Goal: Task Accomplishment & Management: Use online tool/utility

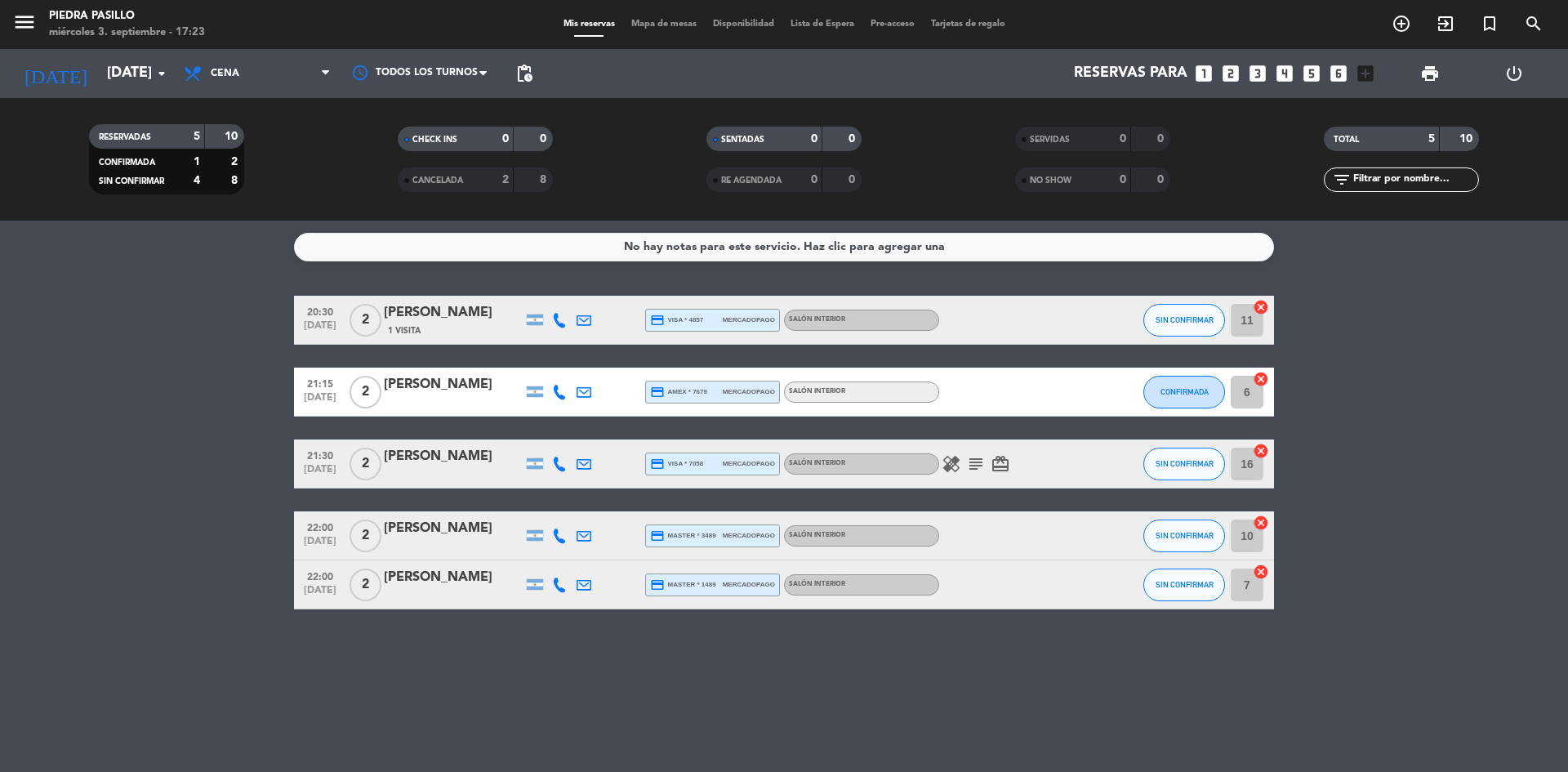
click at [286, 275] on div "No hay notas para este servicio. Haz clic para agregar una 20:30 [DATE] 2 [PERS…" at bounding box center [784, 496] width 1568 height 551
click at [87, 462] on bookings-row "20:30 [DATE] 2 [PERSON_NAME] 1 Visita credit_card visa * 4857 mercadopago Salón…" at bounding box center [784, 452] width 1568 height 313
click at [145, 374] on bookings-row "20:30 [DATE] 2 [PERSON_NAME] 1 Visita credit_card visa * 4857 mercadopago Salón…" at bounding box center [784, 452] width 1568 height 313
click at [1561, 417] on bookings-row "20:30 [DATE] 2 [PERSON_NAME] 1 Visita credit_card visa * 4857 mercadopago Salón…" at bounding box center [784, 452] width 1568 height 313
click at [1463, 387] on bookings-row "20:30 [DATE] 2 [PERSON_NAME] 1 Visita credit_card visa * 4857 mercadopago Salón…" at bounding box center [784, 452] width 1568 height 313
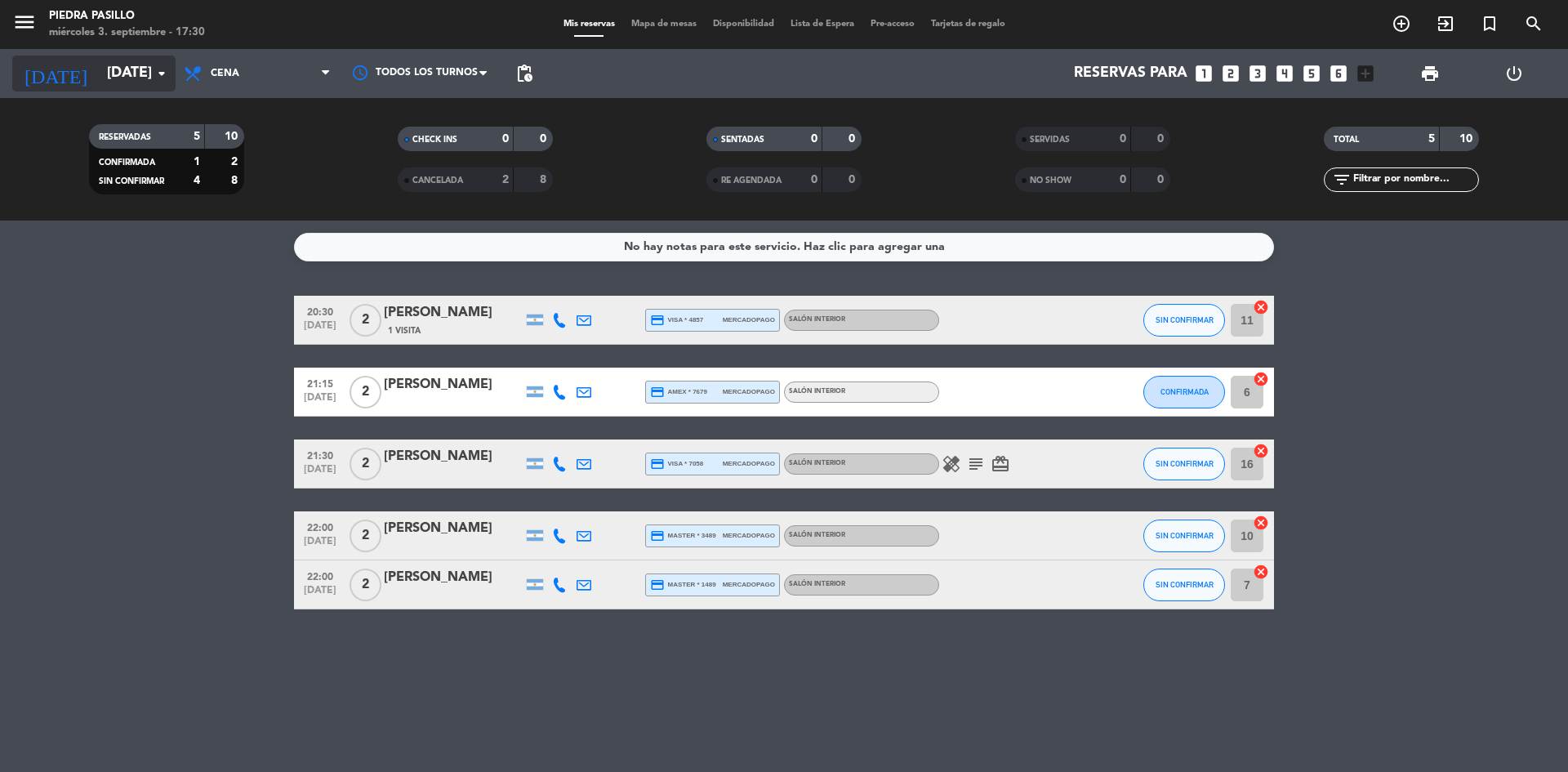
click at [99, 72] on input "[DATE]" at bounding box center [194, 73] width 190 height 33
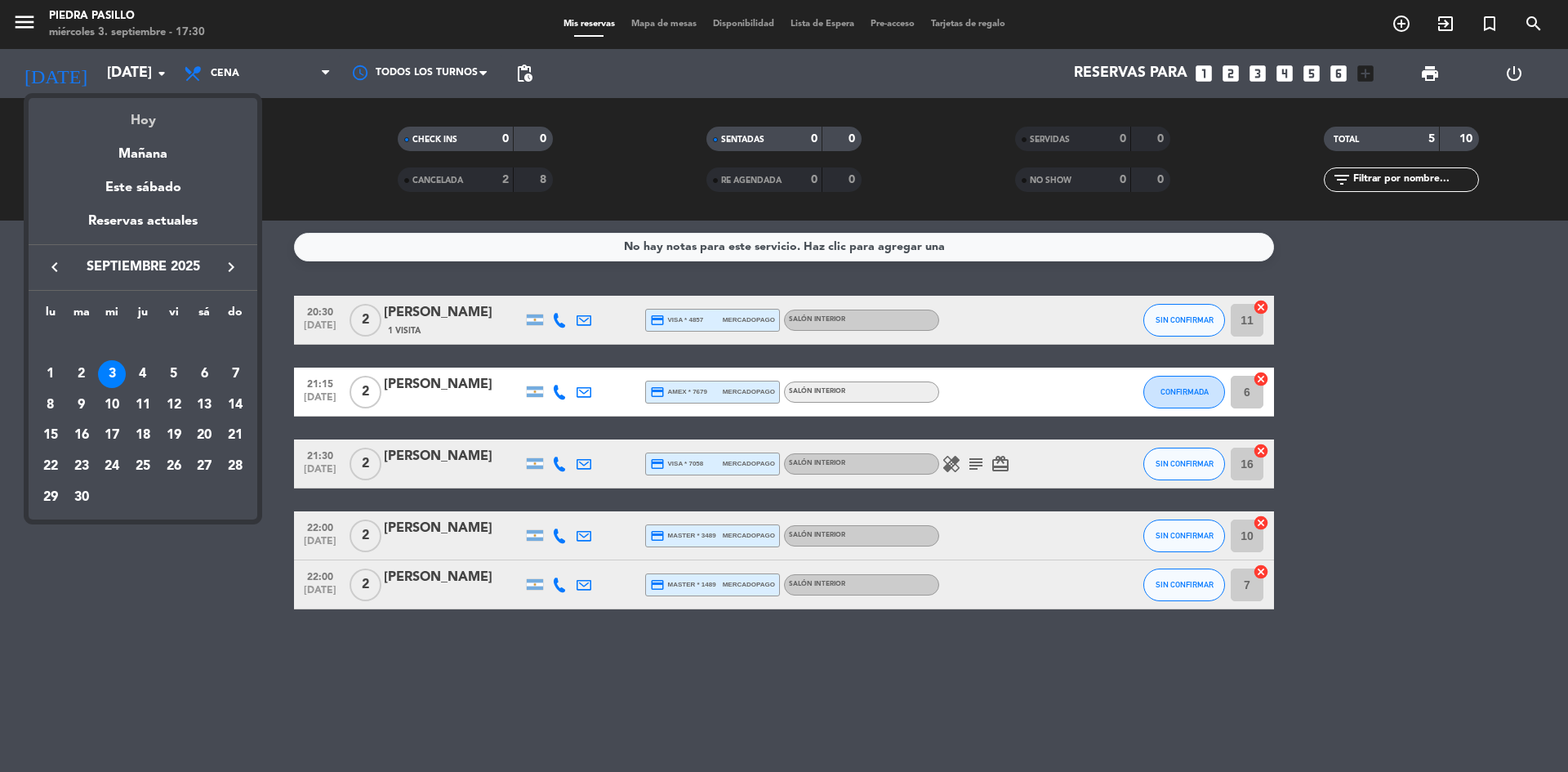
click at [143, 125] on div "Hoy" at bounding box center [143, 115] width 228 height 34
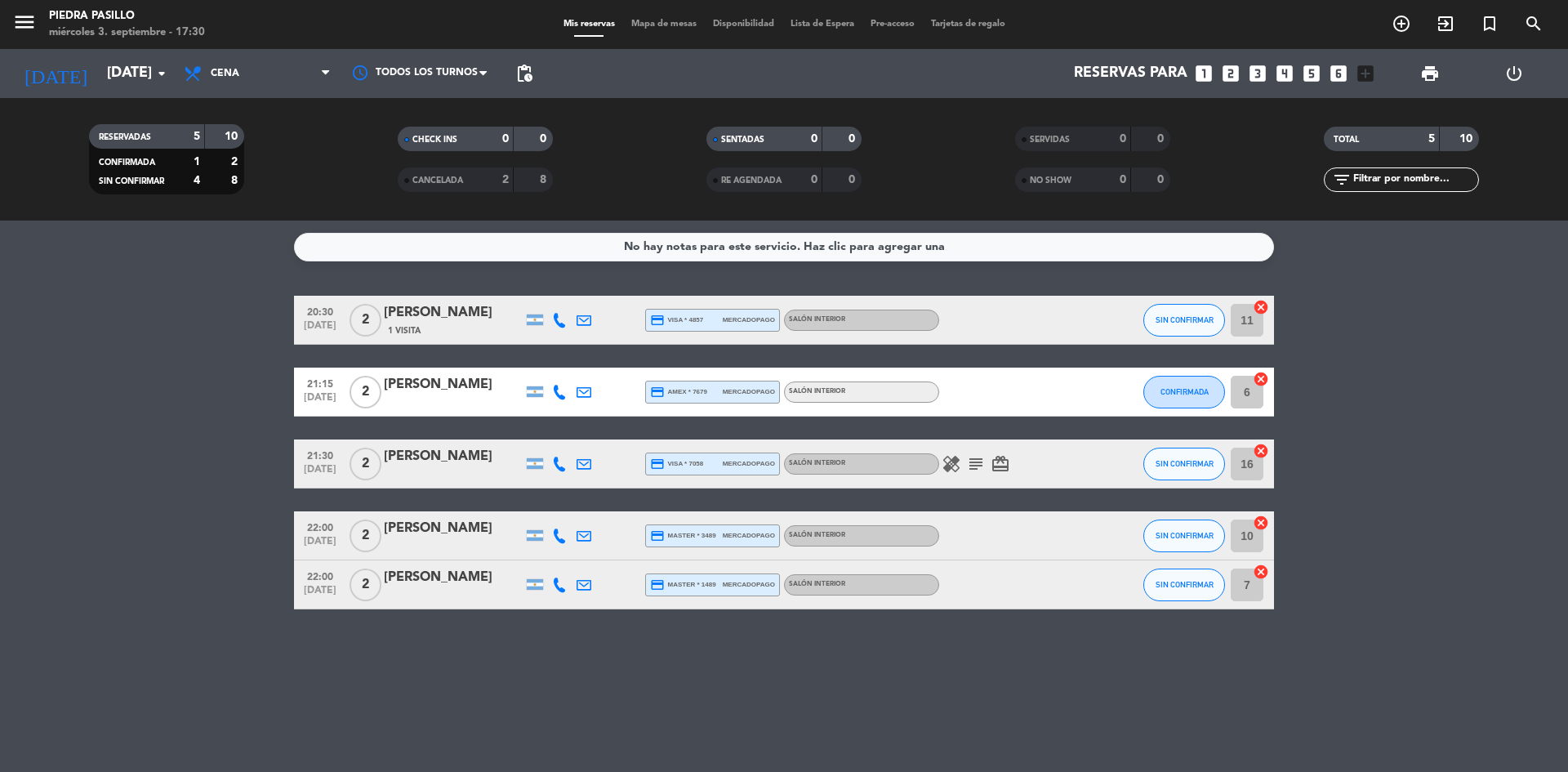
click at [333, 131] on filter-checkbox "CHECK INS 0 0" at bounding box center [475, 138] width 308 height 24
click at [1472, 378] on bookings-row "20:30 [DATE] 2 [PERSON_NAME] 1 Visita credit_card visa * 4857 mercadopago Salón…" at bounding box center [784, 452] width 1568 height 313
drag, startPoint x: 1466, startPoint y: 391, endPoint x: 1467, endPoint y: 382, distance: 9.1
click at [1466, 390] on bookings-row "20:30 [DATE] 2 [PERSON_NAME] 1 Visita credit_card visa * 4857 mercadopago Salón…" at bounding box center [784, 452] width 1568 height 313
click at [948, 173] on filter-checkbox "NO SHOW 0 0" at bounding box center [1092, 179] width 308 height 24
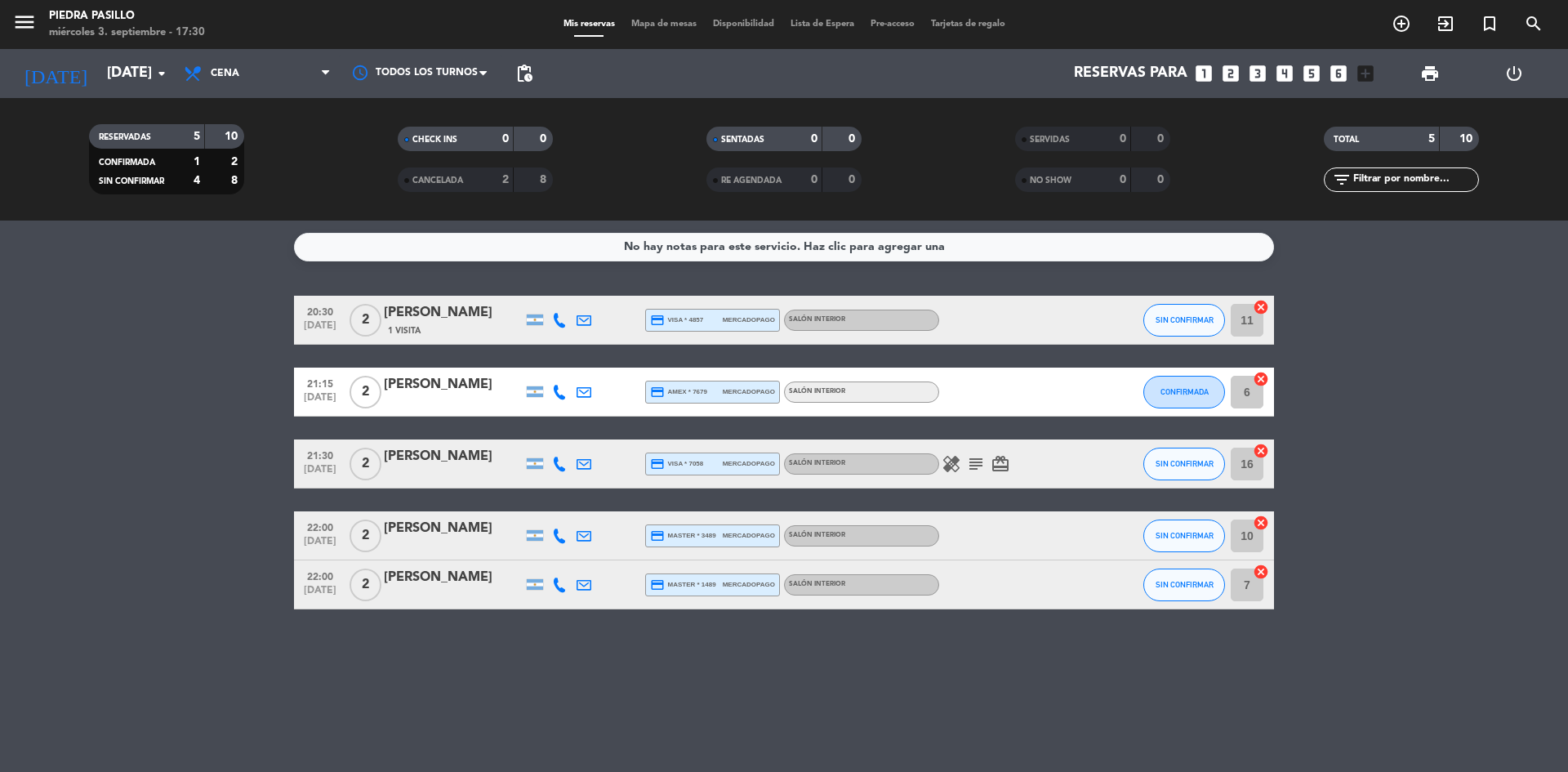
click at [957, 141] on filter-checkbox "SERVIDAS 0 0" at bounding box center [1092, 138] width 308 height 24
click at [619, 141] on filter-checkbox "CHECK INS 0 0" at bounding box center [475, 138] width 308 height 24
click at [477, 187] on div "2" at bounding box center [493, 179] width 33 height 18
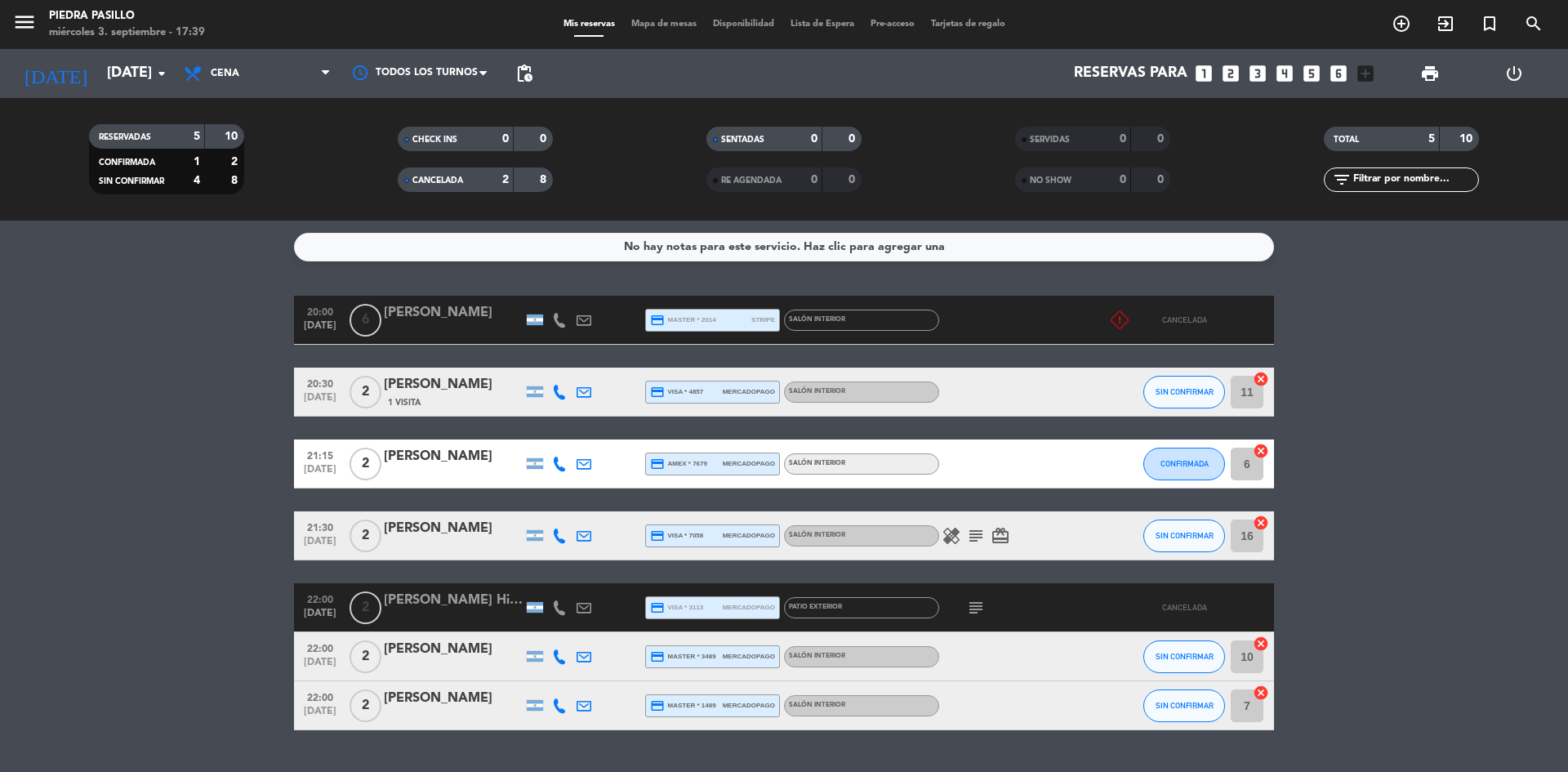
scroll to position [40, 0]
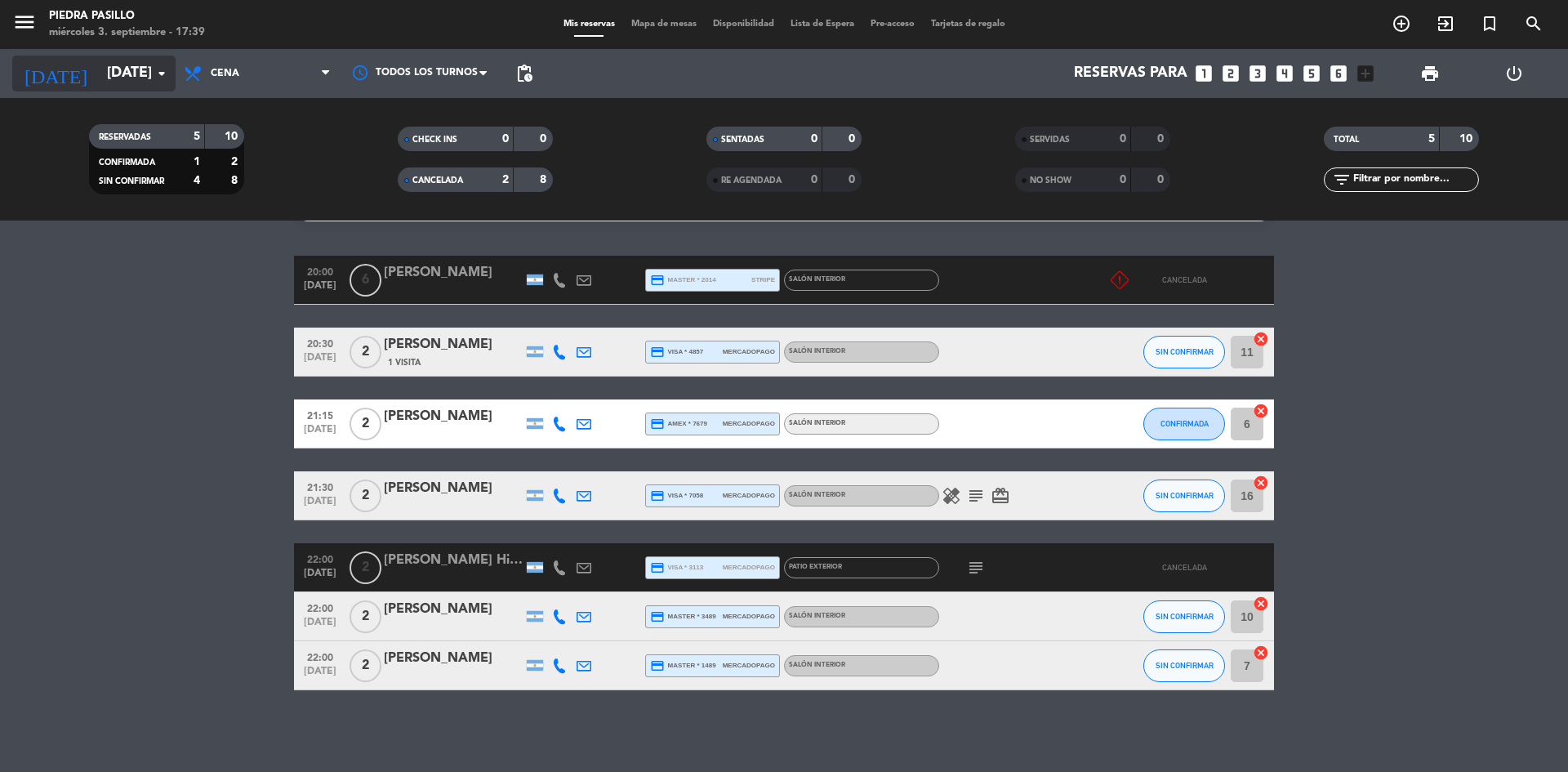
click at [163, 71] on icon "arrow_drop_down" at bounding box center [162, 73] width 19 height 19
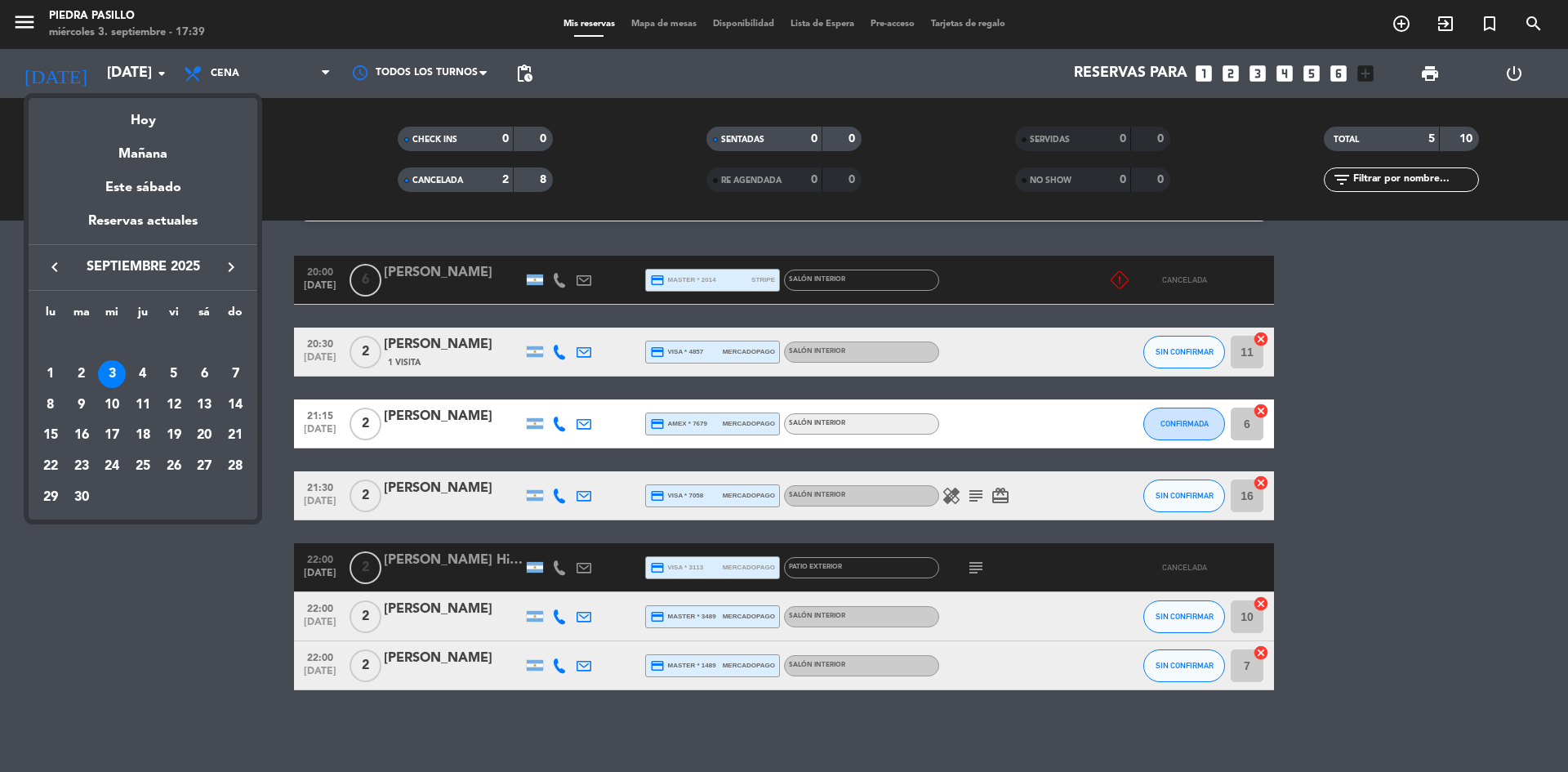
click at [148, 371] on div "4" at bounding box center [143, 374] width 28 height 28
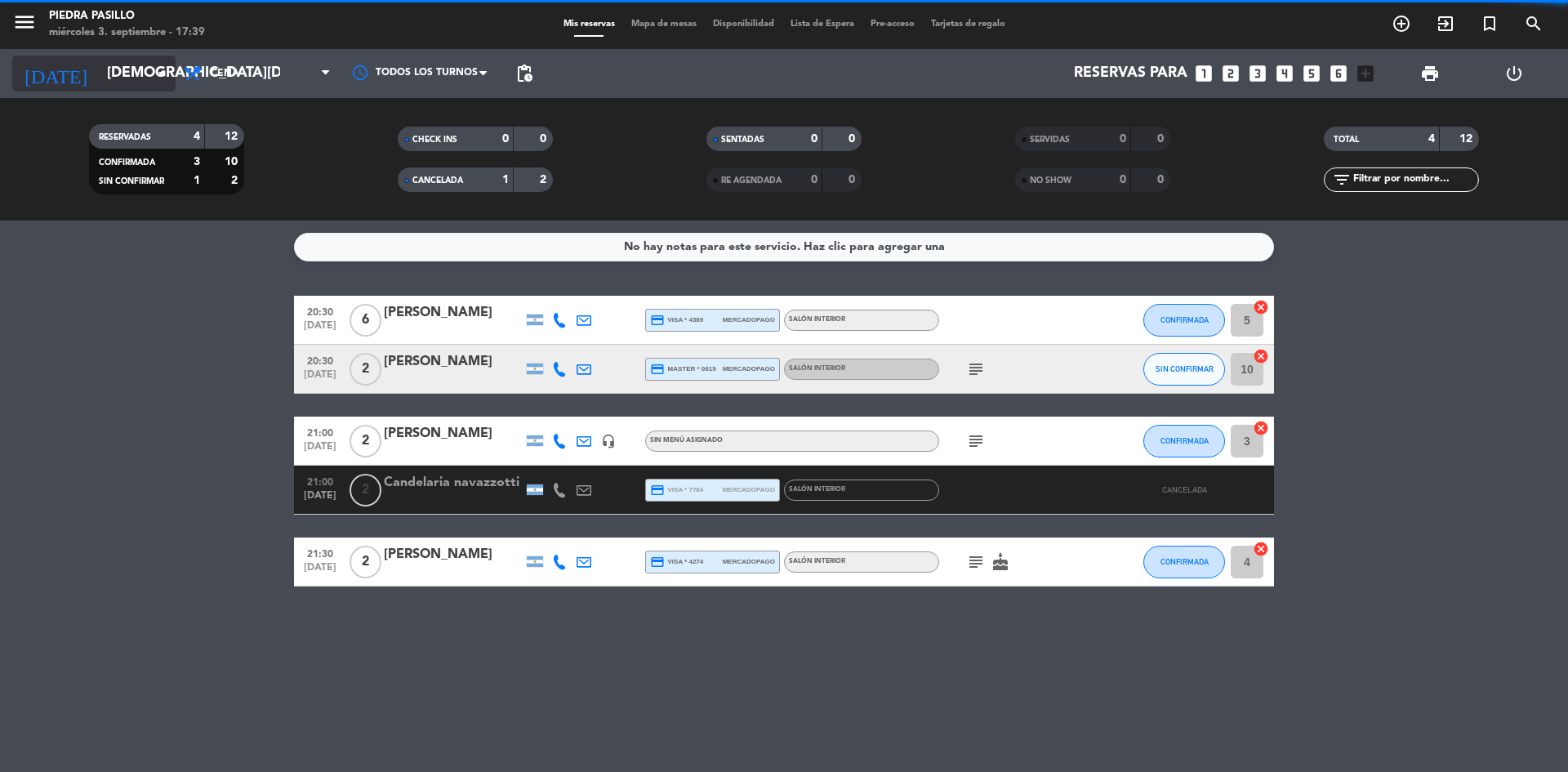
scroll to position [0, 0]
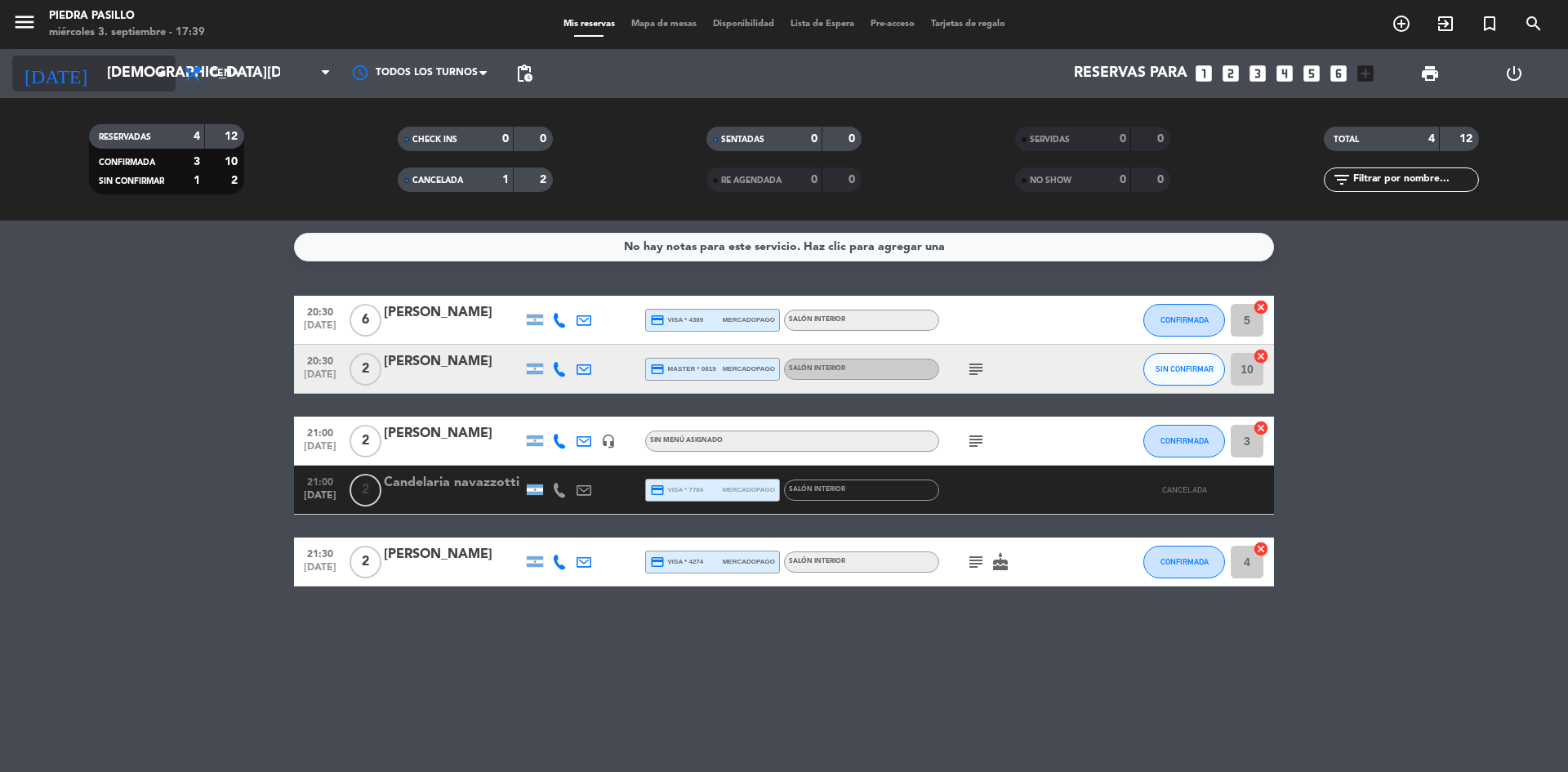
click at [157, 66] on icon "arrow_drop_down" at bounding box center [162, 73] width 19 height 19
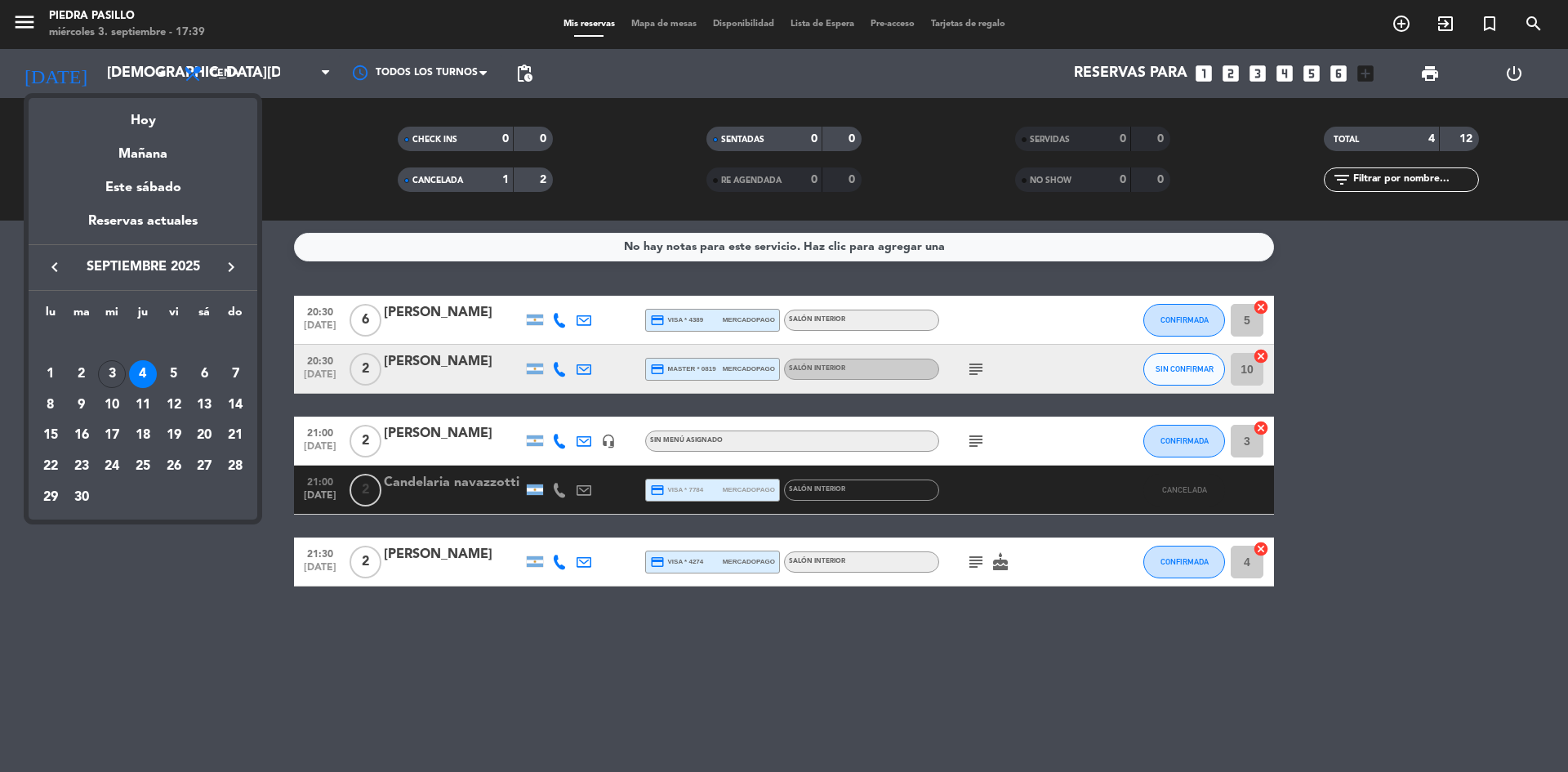
click at [175, 375] on div "5" at bounding box center [173, 374] width 28 height 28
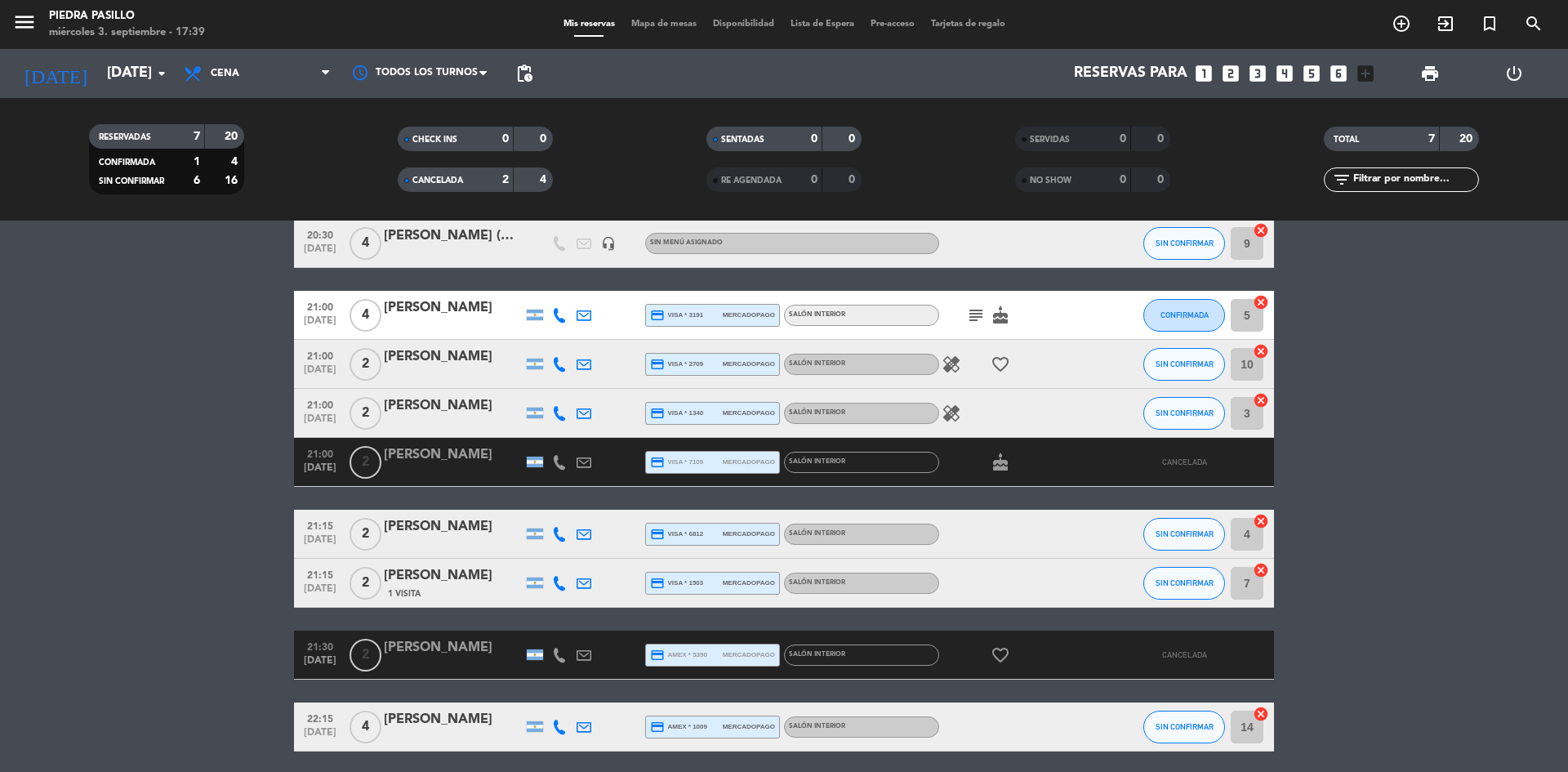
scroll to position [138, 0]
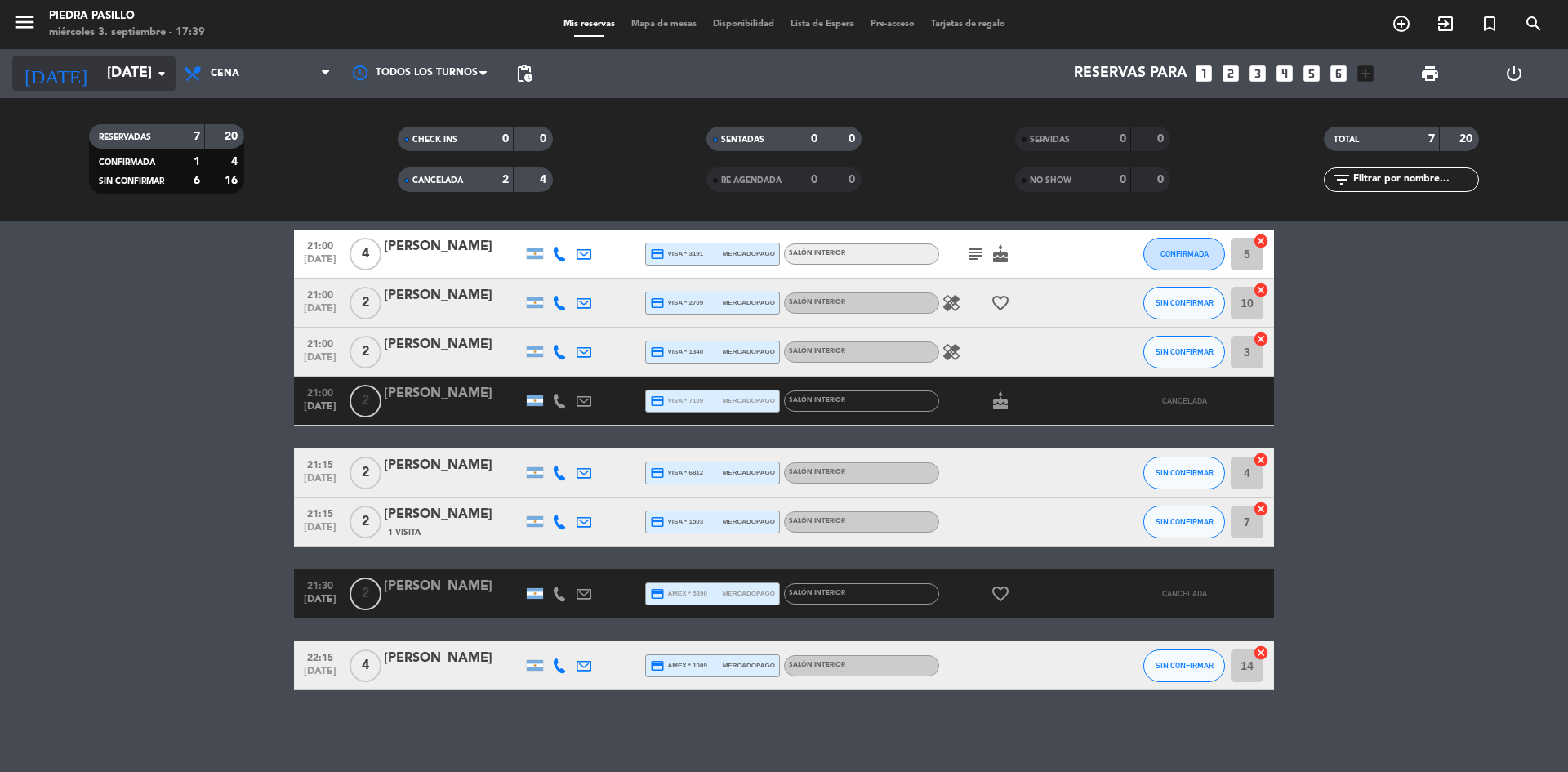
click at [132, 65] on input "[DATE]" at bounding box center [194, 73] width 190 height 33
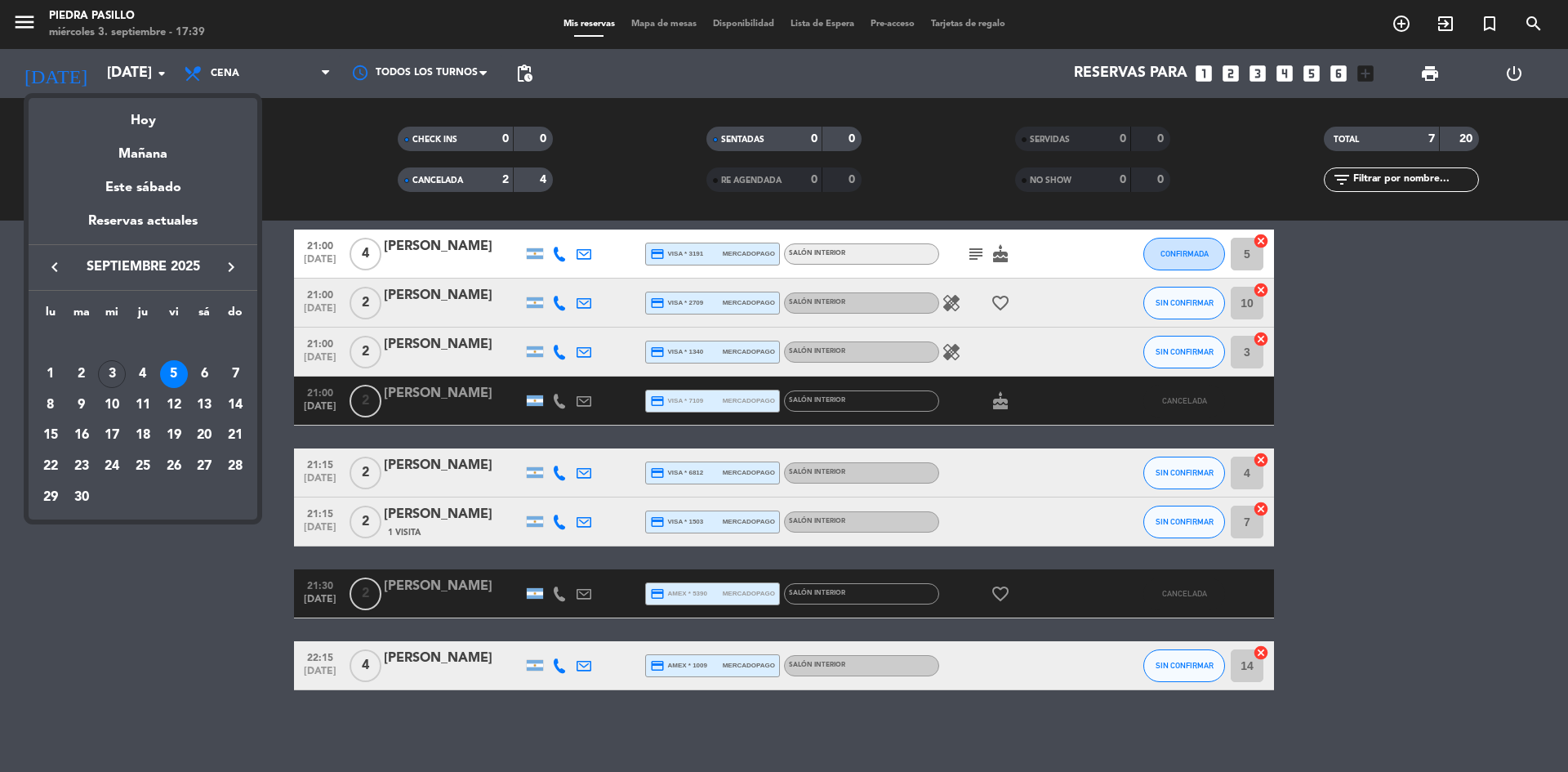
click at [113, 366] on div "3" at bounding box center [112, 374] width 28 height 28
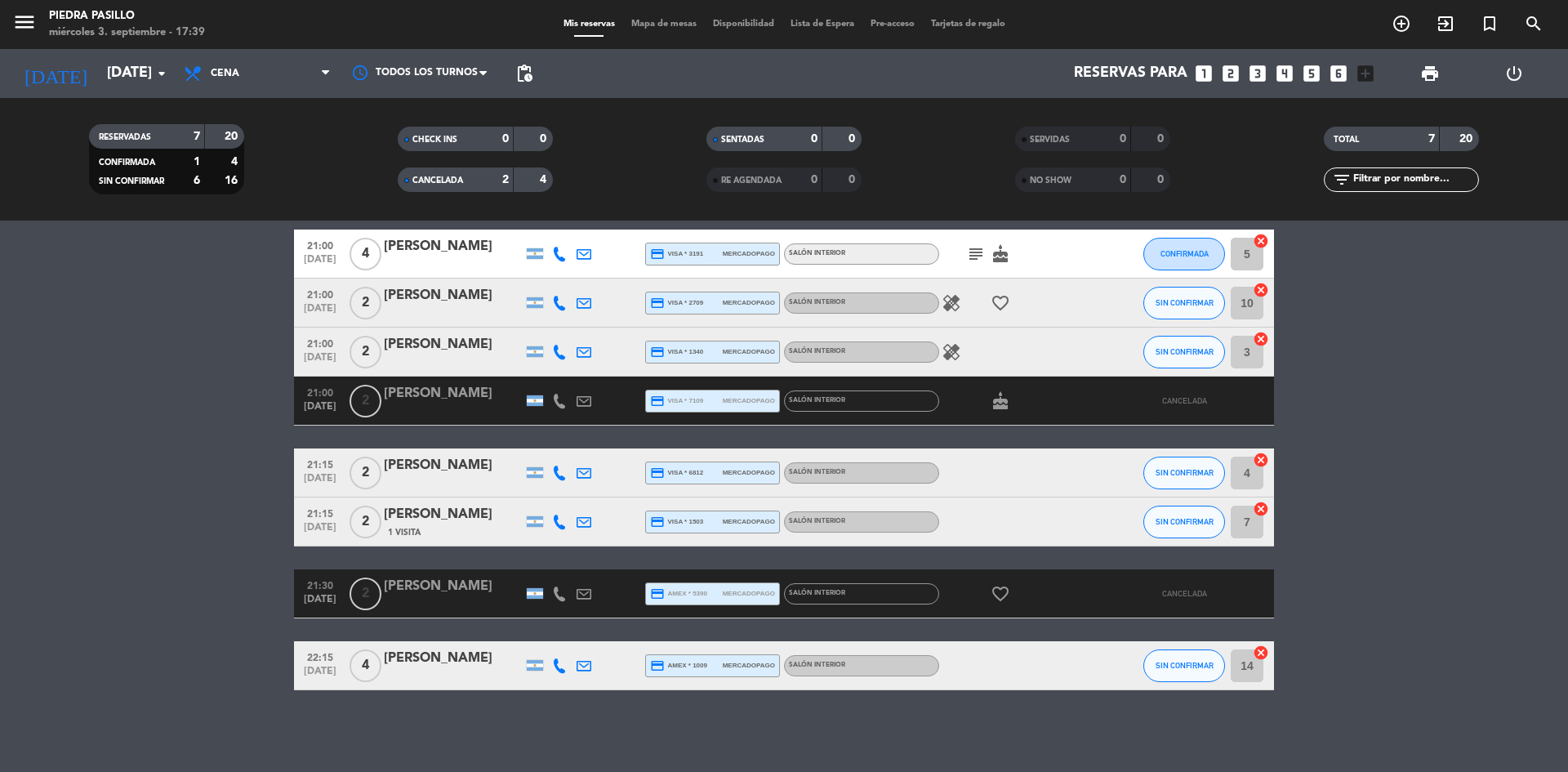
type input "[DATE]"
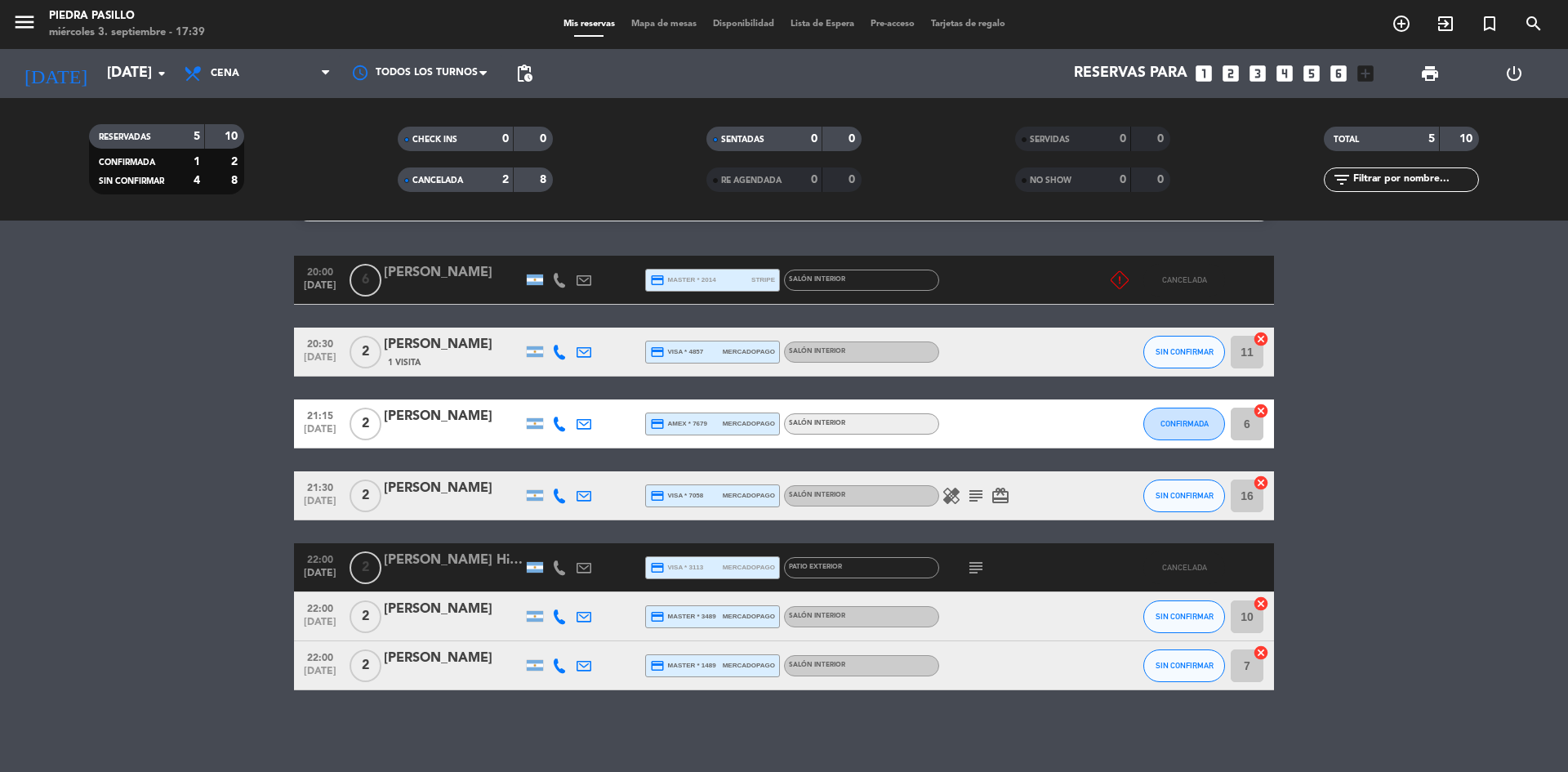
click at [487, 181] on div "2" at bounding box center [493, 179] width 33 height 18
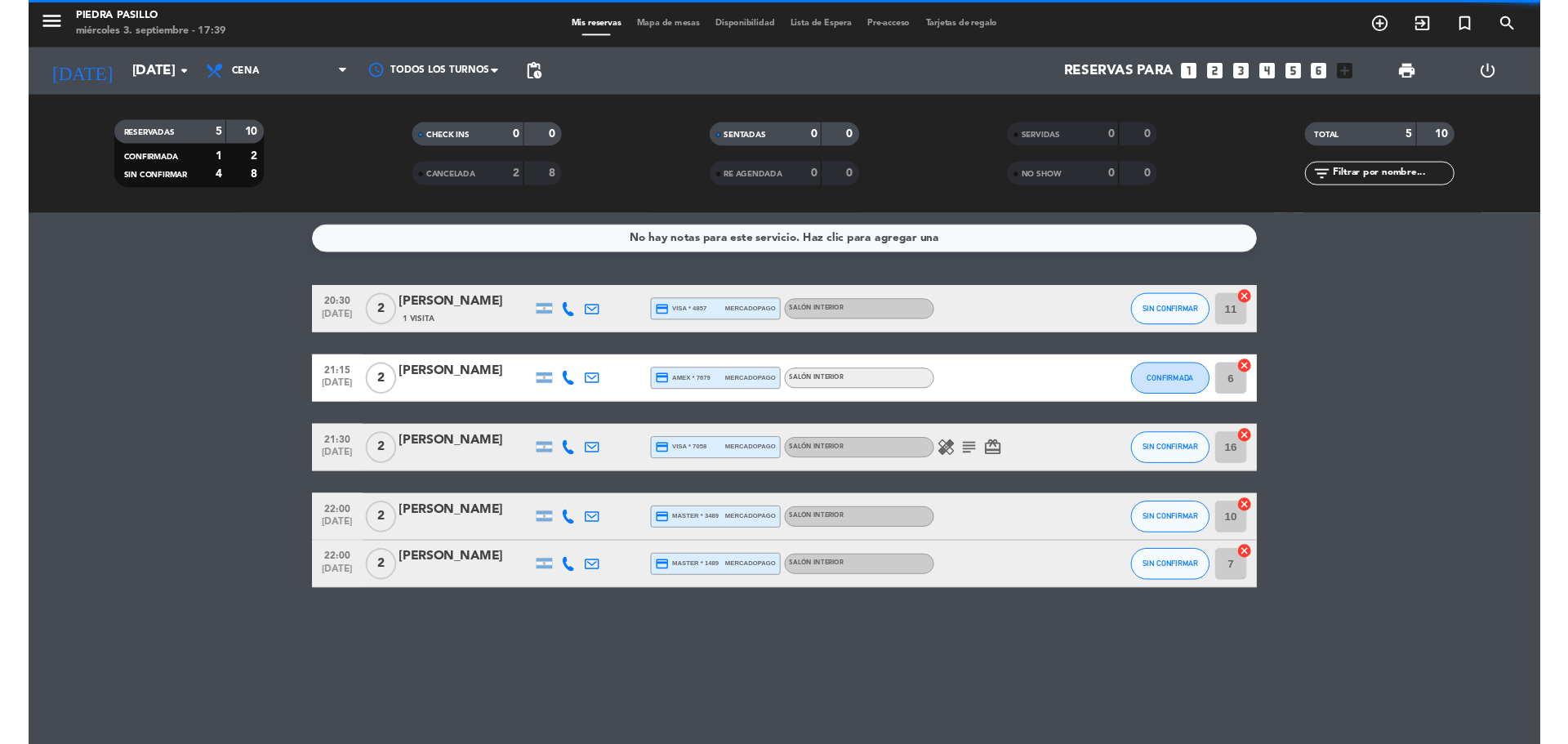
scroll to position [0, 0]
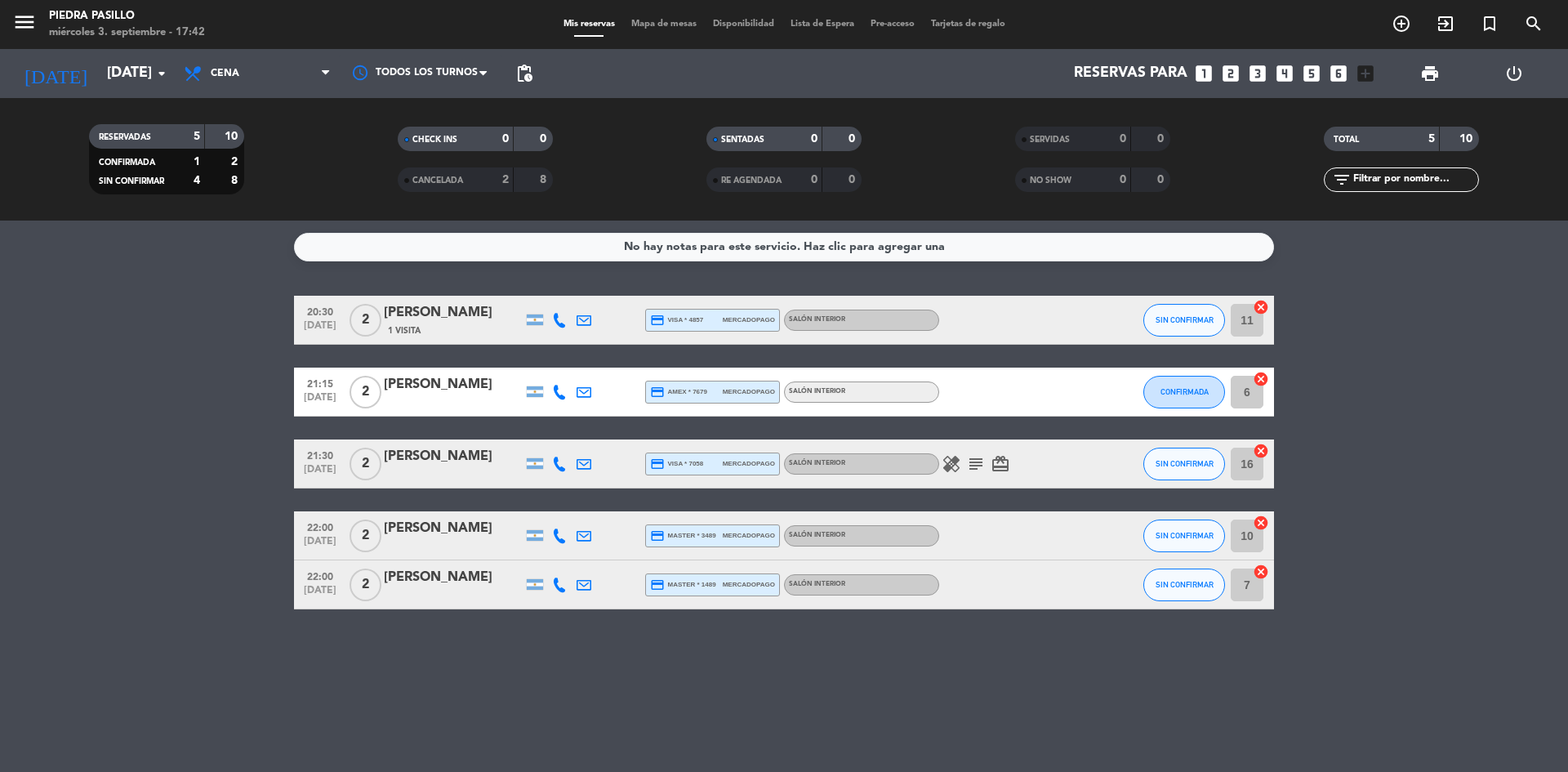
click at [651, 22] on span "Mapa de mesas" at bounding box center [663, 23] width 82 height 9
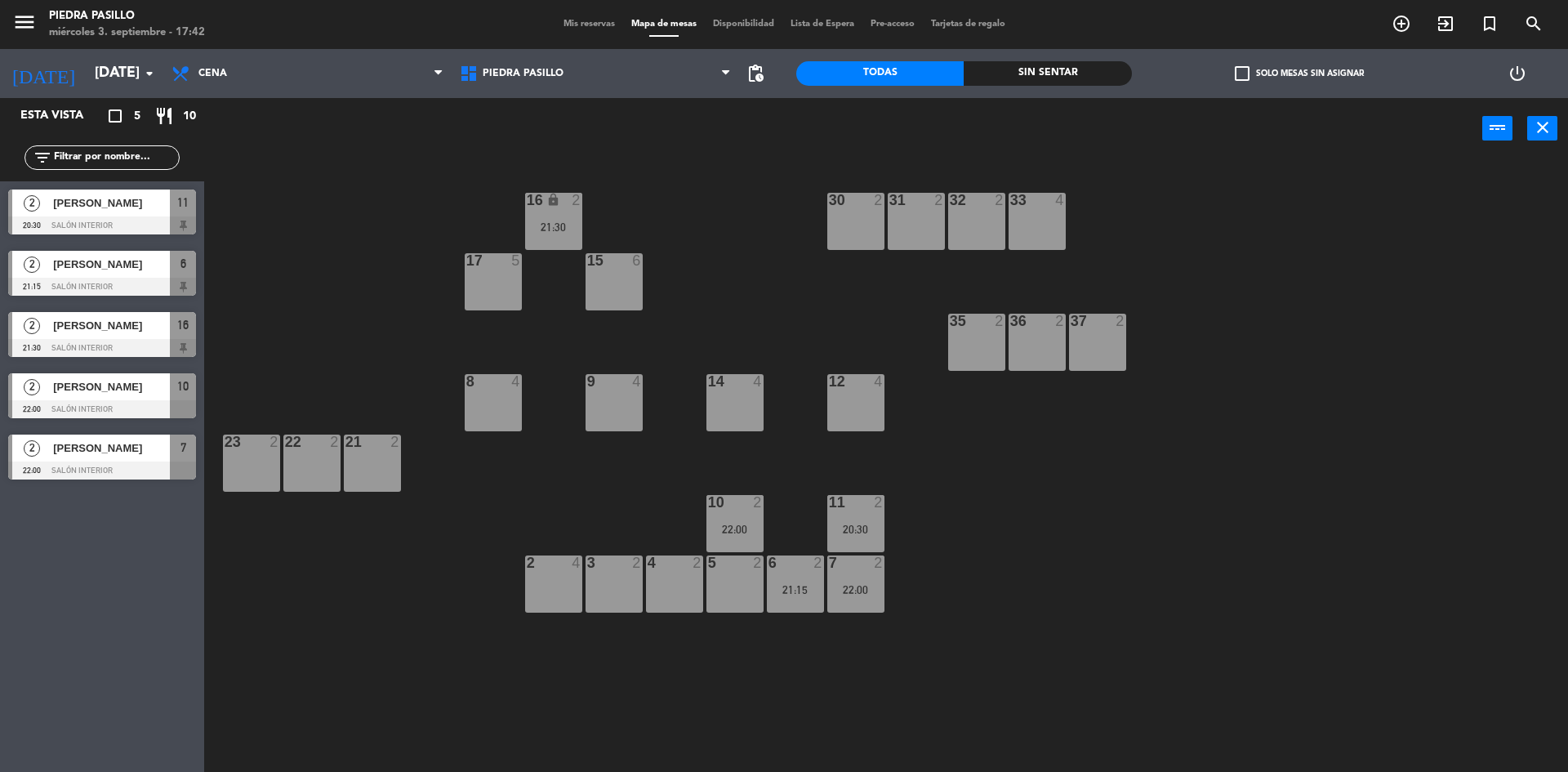
click at [421, 181] on div "16 lock 2 21:30 30 2 31 2 32 2 33 4 17 5 15 6 35 2 36 2 37 2 8 4 9 4 14 4 12 4 …" at bounding box center [893, 468] width 1348 height 612
click at [576, 211] on div "16 lock 2 21:30" at bounding box center [553, 221] width 57 height 57
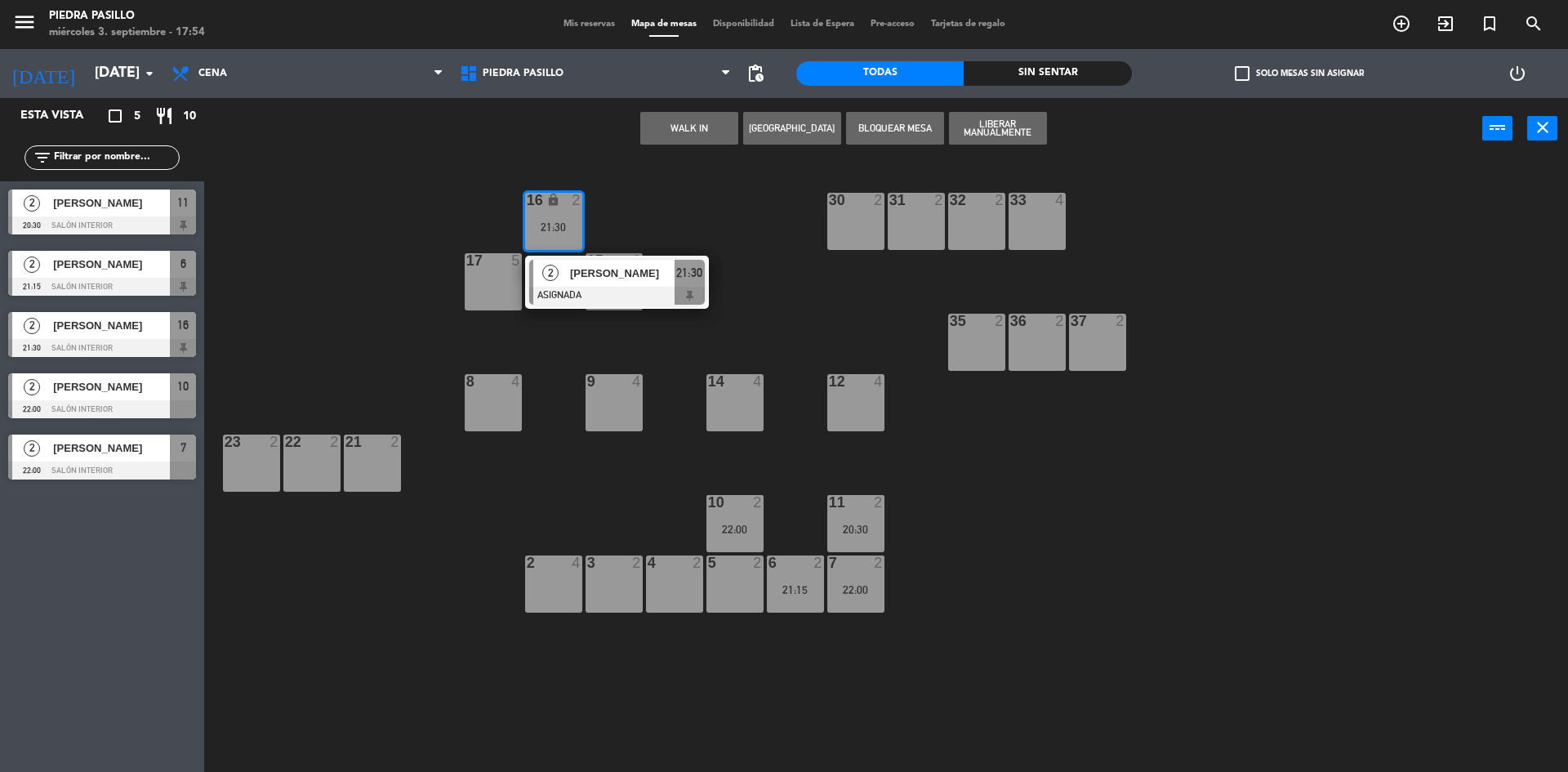
click at [718, 570] on div "5 2" at bounding box center [734, 563] width 57 height 16
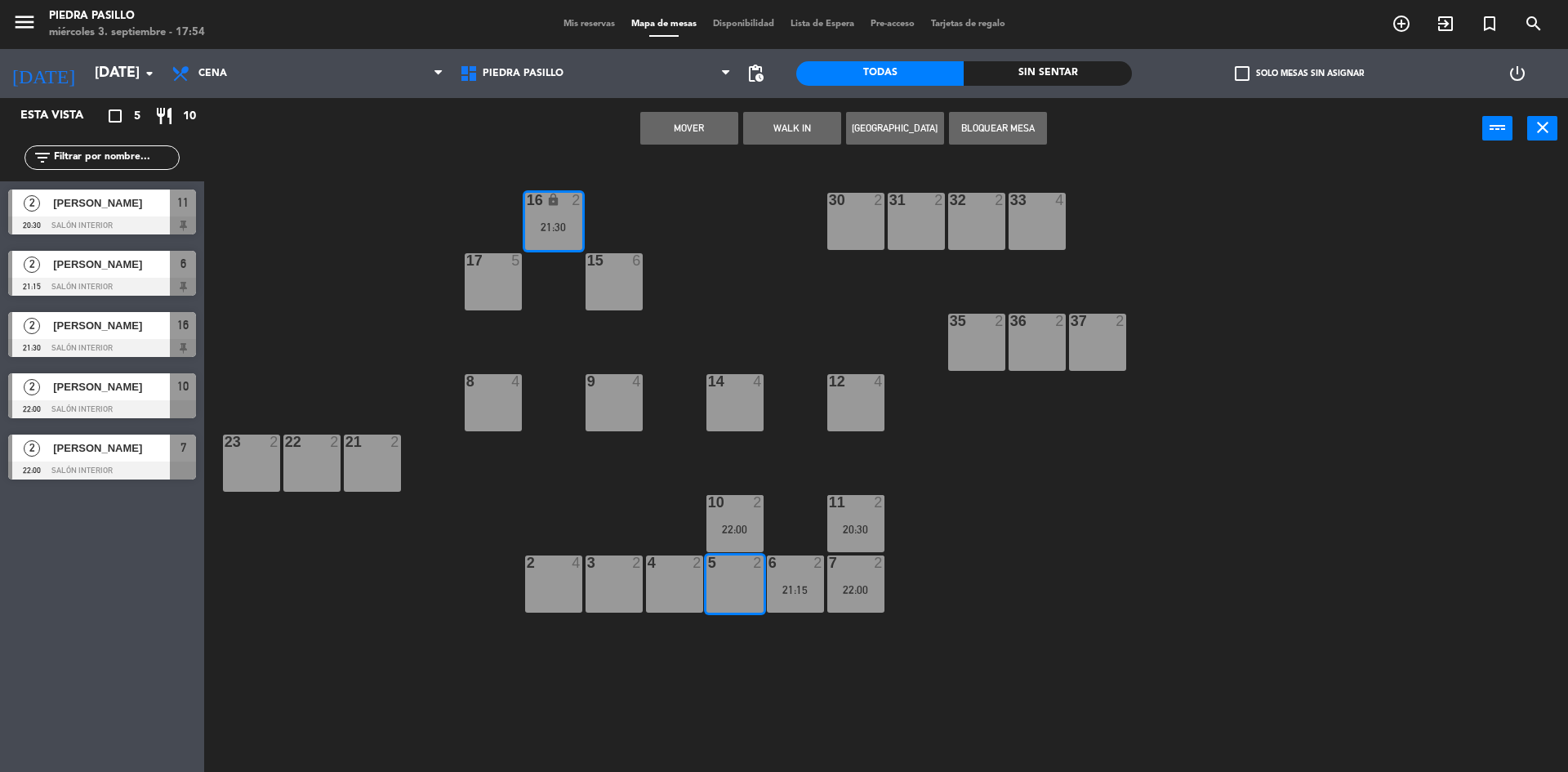
click at [711, 134] on button "Mover" at bounding box center [689, 128] width 98 height 33
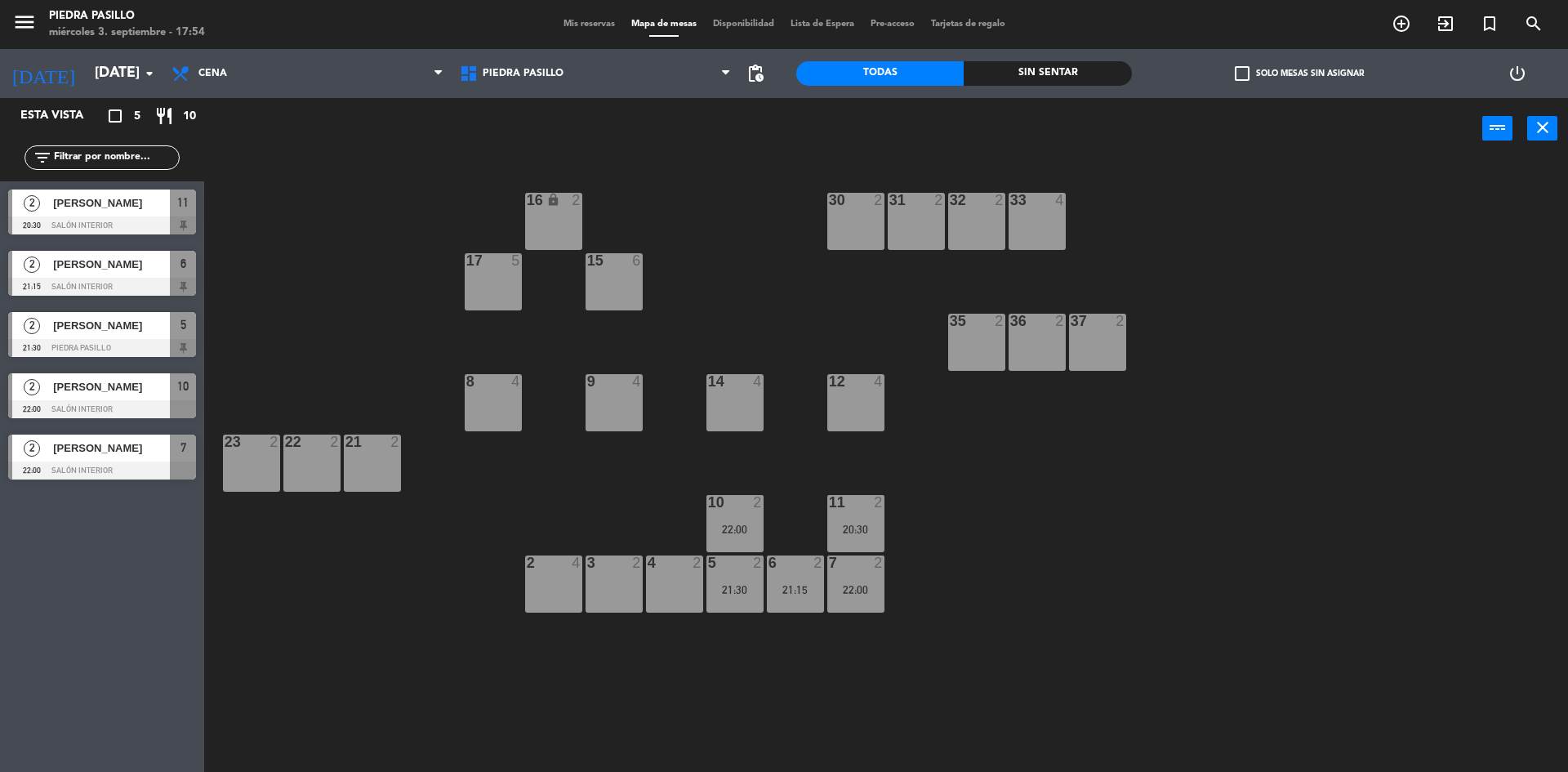
click at [700, 234] on div "16 lock 2 30 2 31 2 32 2 33 4 17 5 15 6 35 2 36 2 37 2 8 4 9 4 14 4 12 4 21 2 2…" at bounding box center [893, 468] width 1348 height 612
click at [1429, 298] on div "16 lock 2 30 2 31 2 32 2 33 4 17 5 15 6 35 2 36 2 37 2 8 4 9 4 14 4 12 4 21 2 2…" at bounding box center [893, 468] width 1348 height 612
click at [1254, 380] on div "16 lock 2 30 2 31 2 32 2 33 4 17 5 15 6 35 2 36 2 37 2 8 4 9 4 14 4 12 4 21 2 2…" at bounding box center [893, 468] width 1348 height 612
click at [1276, 456] on div "16 lock 2 30 2 31 2 32 2 33 4 17 5 15 6 35 2 36 2 37 2 8 4 9 4 14 4 12 4 21 2 2…" at bounding box center [893, 468] width 1348 height 612
click at [1261, 250] on div "16 lock 2 30 2 31 2 32 2 33 4 17 5 15 6 35 2 36 2 37 2 8 4 9 4 14 4 12 4 21 2 2…" at bounding box center [893, 468] width 1348 height 612
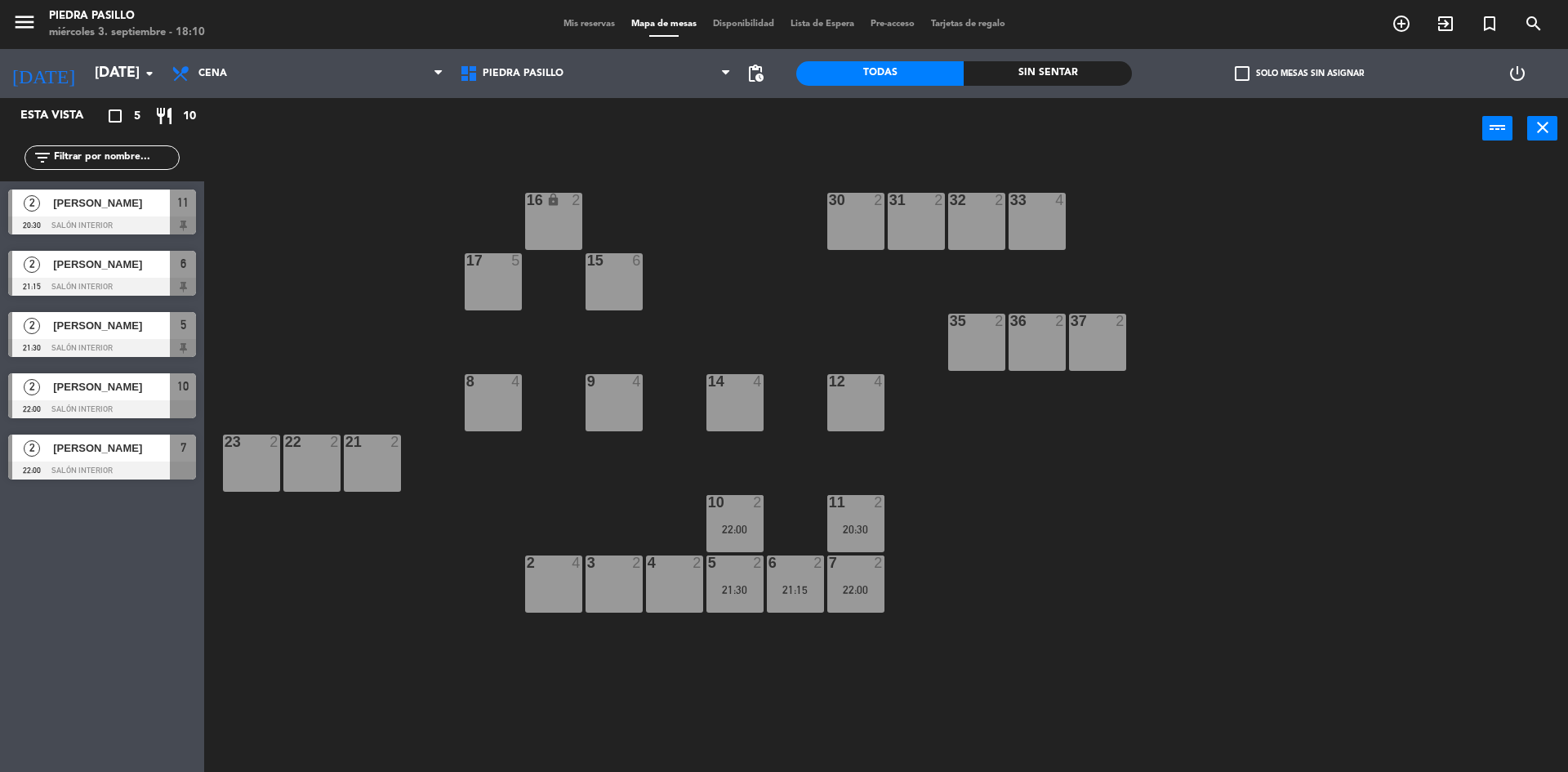
click at [1289, 573] on div "16 lock 2 30 2 31 2 32 2 33 4 17 5 15 6 35 2 36 2 37 2 8 4 9 4 14 4 12 4 21 2 2…" at bounding box center [893, 468] width 1348 height 612
click at [757, 252] on div "16 lock 2 30 2 31 2 32 2 33 4 17 5 15 6 35 2 36 2 37 2 8 4 9 4 14 4 12 4 21 2 2…" at bounding box center [893, 468] width 1348 height 612
click at [667, 198] on div "16 lock 2 30 2 31 2 32 2 33 4 17 5 15 6 35 2 36 2 37 2 8 4 9 4 14 4 12 4 21 2 2…" at bounding box center [893, 468] width 1348 height 612
click at [765, 243] on div "16 lock 2 30 2 31 2 32 2 33 4 17 5 15 6 35 2 36 2 37 2 8 4 9 4 14 4 12 4 21 2 2…" at bounding box center [893, 468] width 1348 height 612
click at [1135, 591] on div "16 lock 2 30 2 31 2 32 2 33 4 17 5 15 6 35 2 36 2 37 2 8 4 9 4 14 4 12 4 21 2 2…" at bounding box center [893, 468] width 1348 height 612
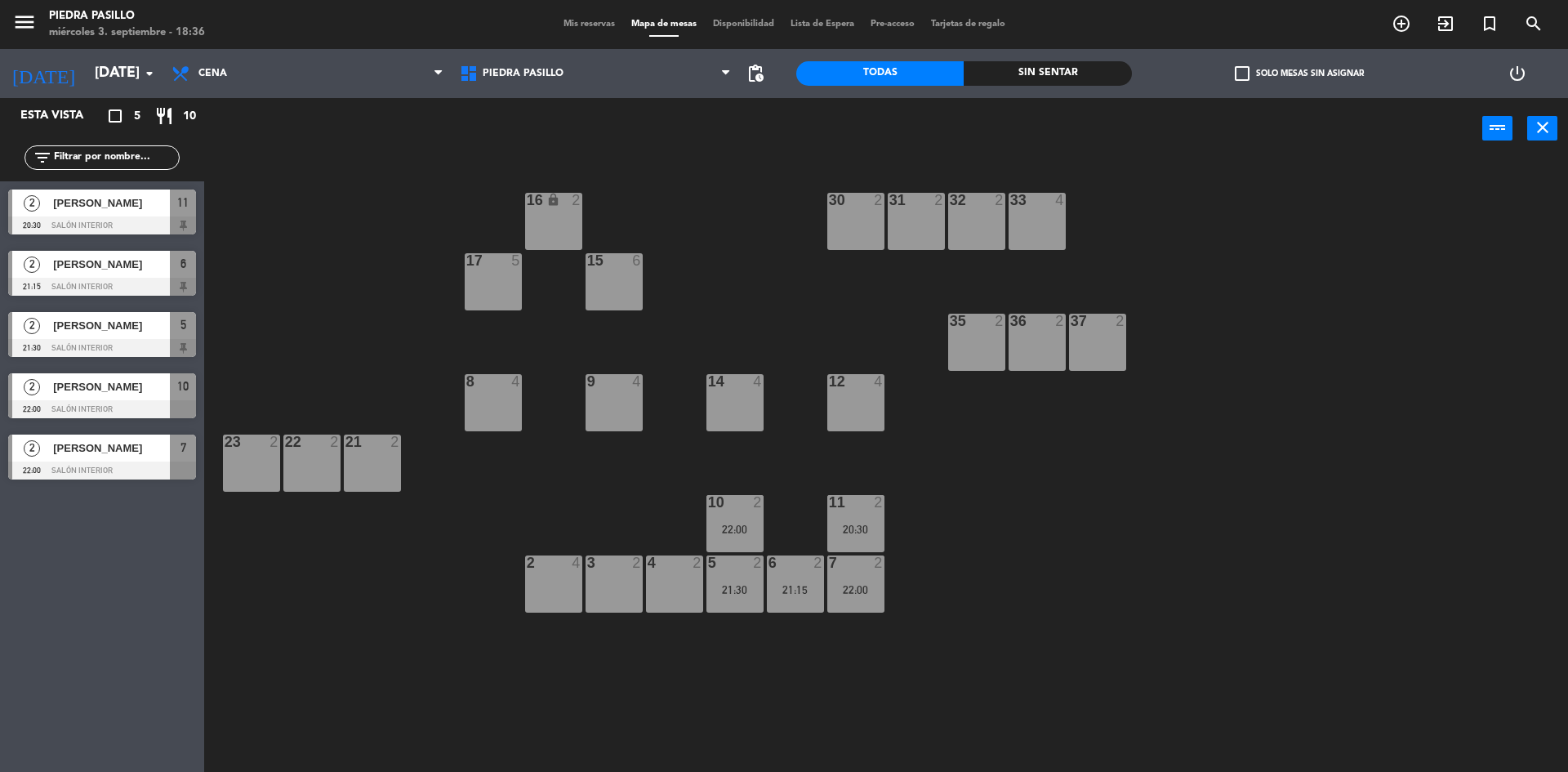
click at [1097, 575] on div "16 lock 2 30 2 31 2 32 2 33 4 17 5 15 6 35 2 36 2 37 2 8 4 9 4 14 4 12 4 21 2 2…" at bounding box center [893, 468] width 1348 height 612
click at [108, 214] on div "[PERSON_NAME]" at bounding box center [110, 203] width 119 height 27
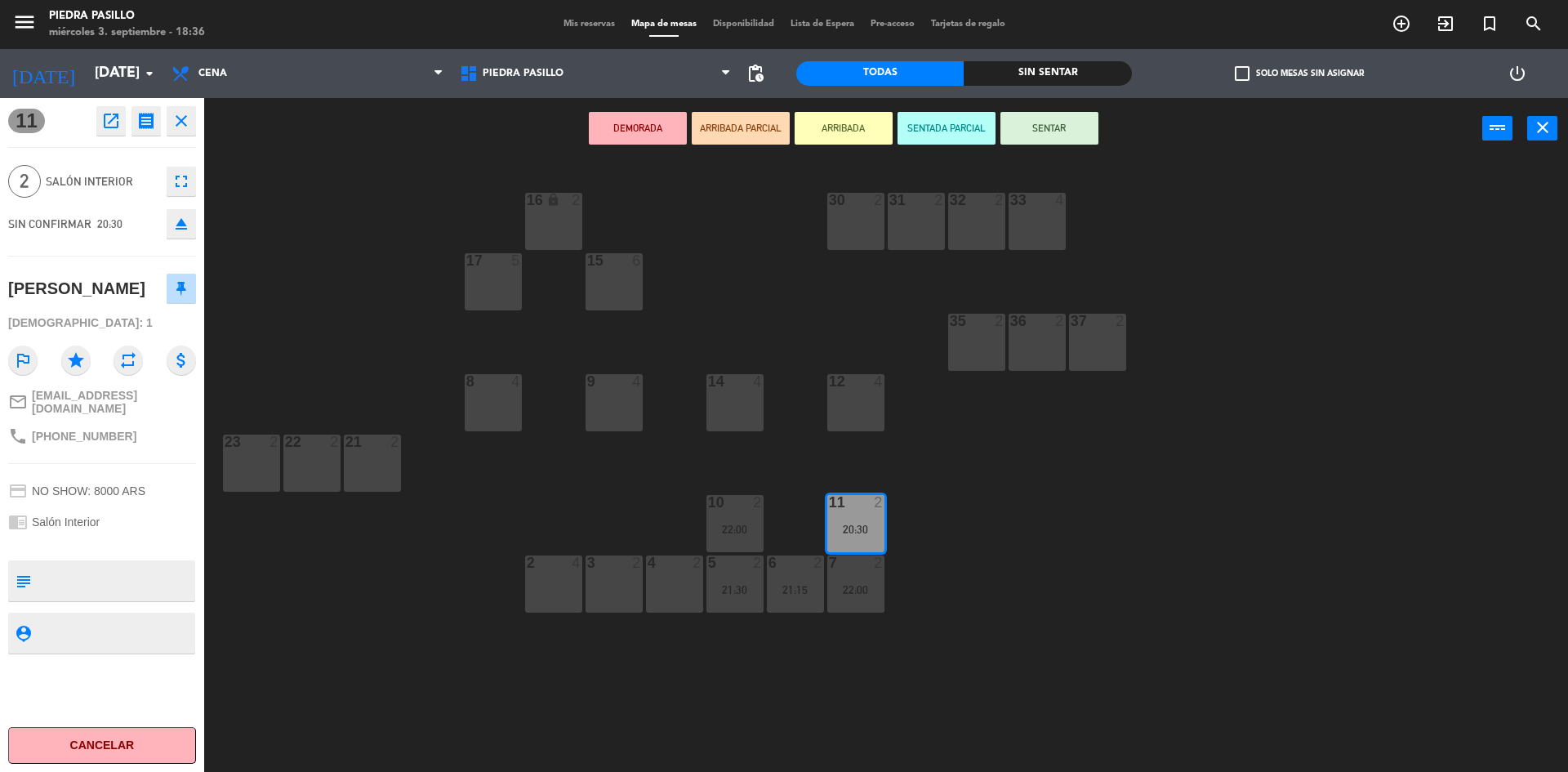
click at [301, 232] on div "16 lock 2 30 2 31 2 32 2 33 4 17 5 15 6 35 2 36 2 37 2 8 4 9 4 14 4 12 4 21 2 2…" at bounding box center [893, 468] width 1348 height 612
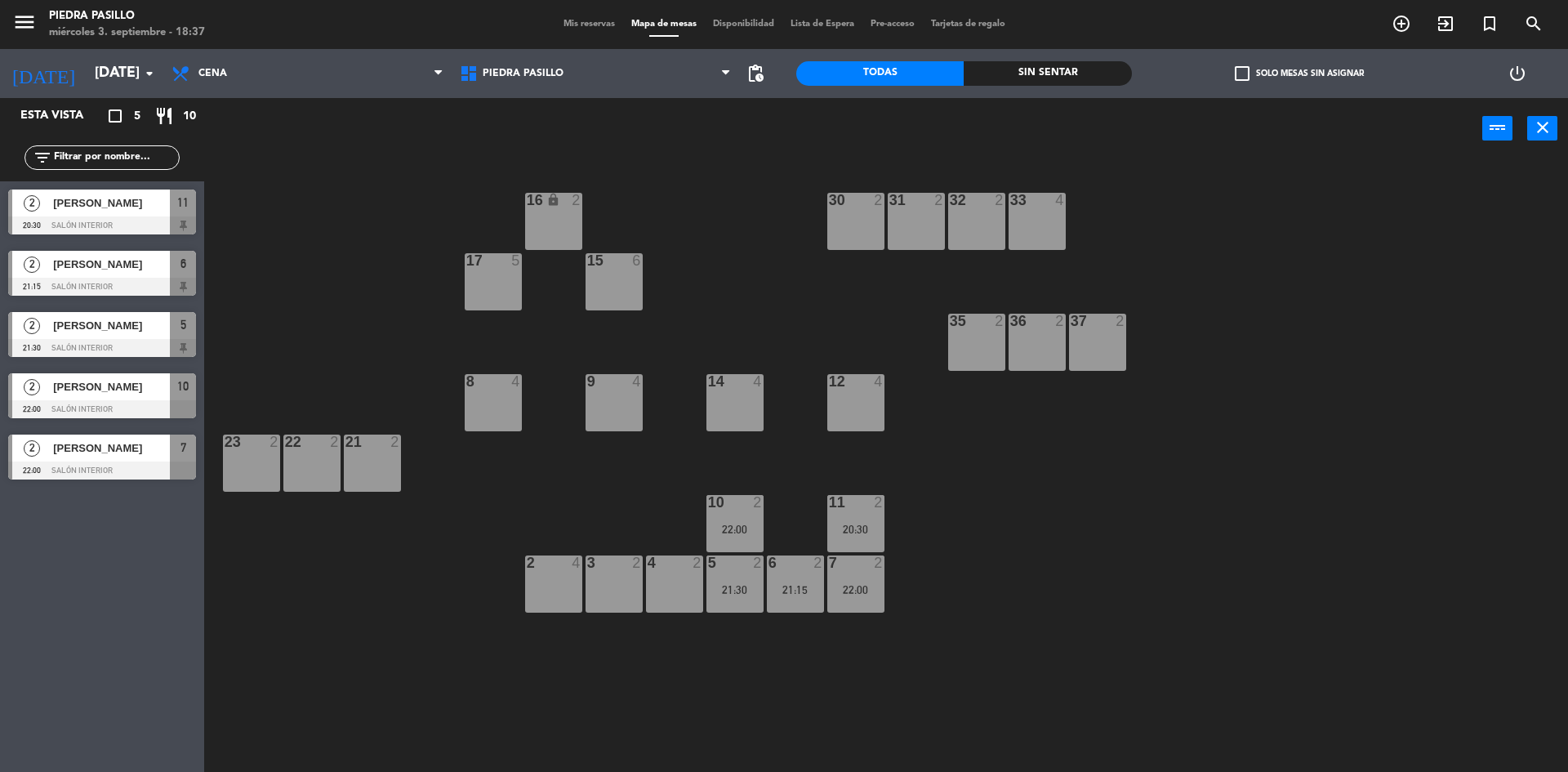
click at [1259, 543] on div "16 lock 2 30 2 31 2 32 2 33 4 17 5 15 6 35 2 36 2 37 2 8 4 9 4 14 4 12 4 21 2 2…" at bounding box center [893, 468] width 1348 height 612
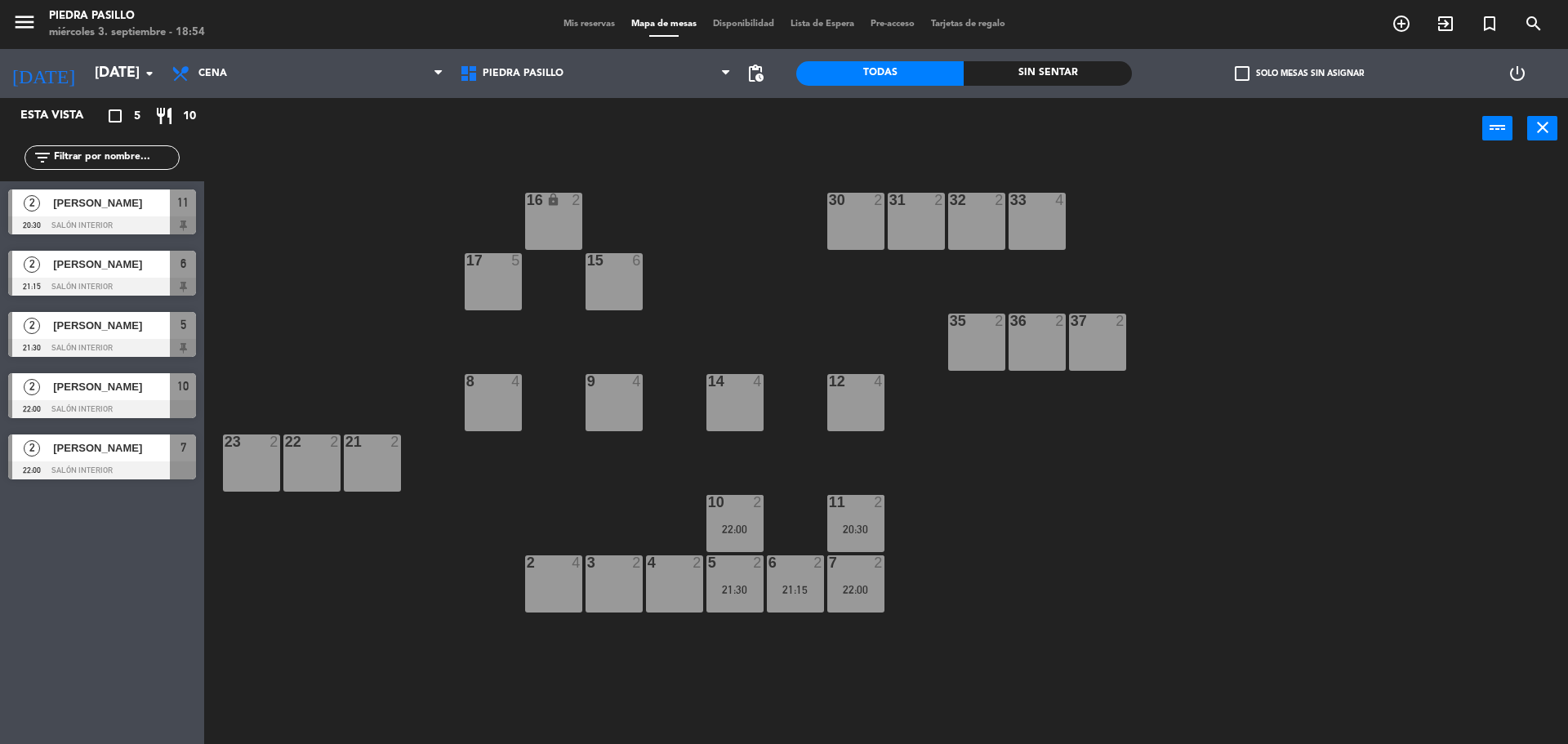
click at [682, 163] on div "16 lock 2 30 2 31 2 32 2 33 4 17 5 15 6 35 2 36 2 37 2 8 4 9 4 14 4 12 4 21 2 2…" at bounding box center [893, 468] width 1348 height 612
click at [770, 222] on div "16 lock 2 30 2 31 2 32 2 33 4 17 5 15 6 35 2 36 2 37 2 8 4 9 4 14 4 12 4 21 2 2…" at bounding box center [893, 468] width 1348 height 612
click at [764, 236] on div "16 lock 2 30 2 31 2 32 2 33 4 17 5 15 6 35 2 36 2 37 2 8 4 9 4 14 4 12 4 21 2 2…" at bounding box center [893, 468] width 1348 height 612
click at [472, 209] on div "16 lock 2 30 2 31 2 32 2 33 4 17 5 15 6 35 2 36 2 37 2 8 4 9 4 14 4 12 4 21 2 2…" at bounding box center [893, 468] width 1348 height 612
click at [1009, 617] on div "16 lock 2 30 2 31 2 32 2 33 4 17 5 15 6 35 2 36 2 37 2 8 4 9 4 14 4 12 4 21 2 2…" at bounding box center [893, 468] width 1348 height 612
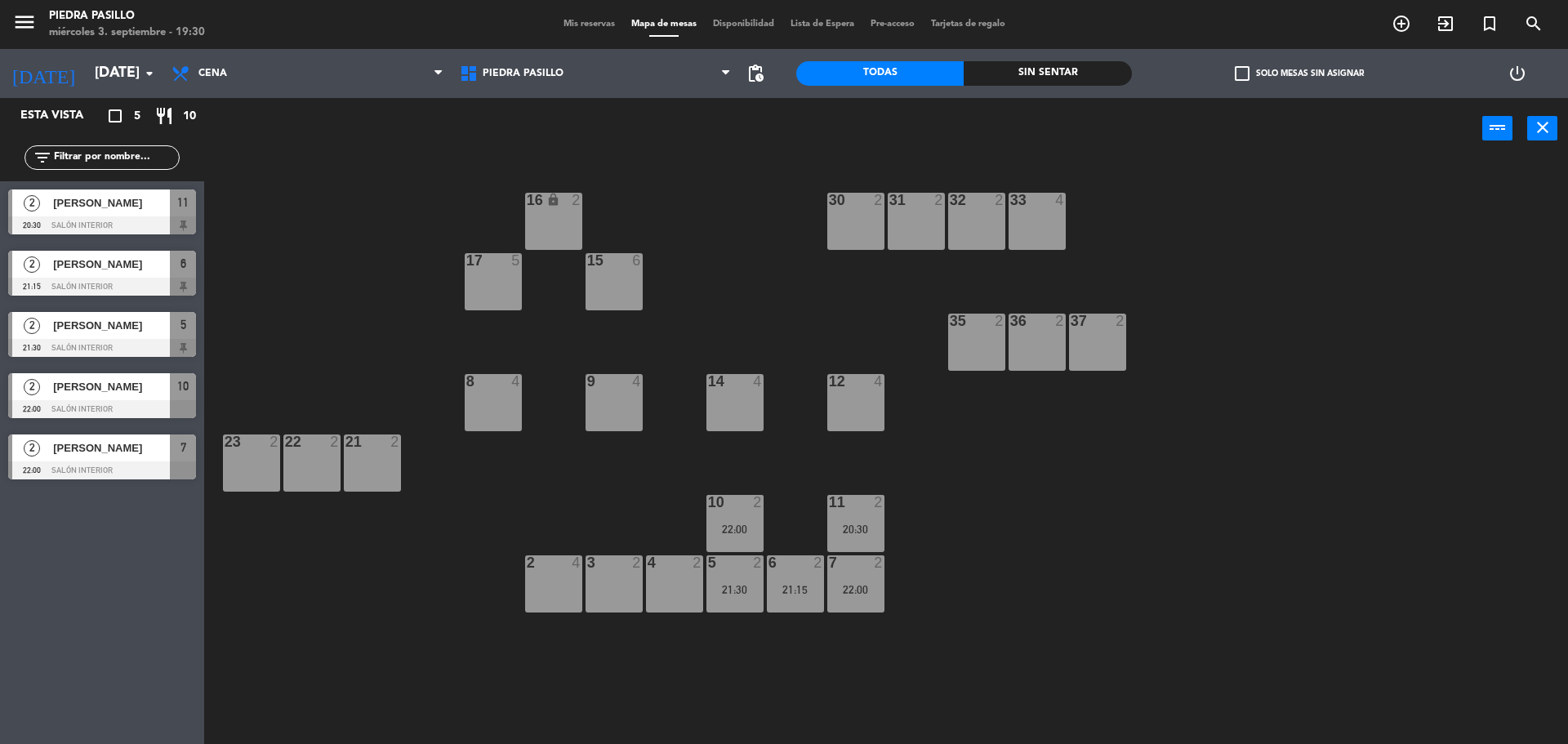
click at [396, 173] on div "16 lock 2 30 2 31 2 32 2 33 4 17 5 15 6 35 2 36 2 37 2 8 4 9 4 14 4 12 4 21 2 2…" at bounding box center [893, 468] width 1348 height 612
click at [700, 165] on div "16 lock 2 30 2 31 2 32 2 33 4 17 5 15 6 35 2 36 2 37 2 8 4 9 4 14 4 12 4 21 2 2…" at bounding box center [893, 468] width 1348 height 612
click at [1080, 599] on div "16 lock 2 30 2 31 2 32 2 33 4 17 5 15 6 35 2 36 2 37 2 8 4 9 4 14 4 12 4 21 2 2…" at bounding box center [893, 468] width 1348 height 612
click at [743, 295] on div "16 lock 2 30 2 31 2 32 2 33 4 17 5 15 6 35 2 36 2 37 2 8 4 9 4 14 4 12 4 21 2 2…" at bounding box center [893, 468] width 1348 height 612
click at [868, 519] on div "11 2 20:30" at bounding box center [855, 522] width 57 height 57
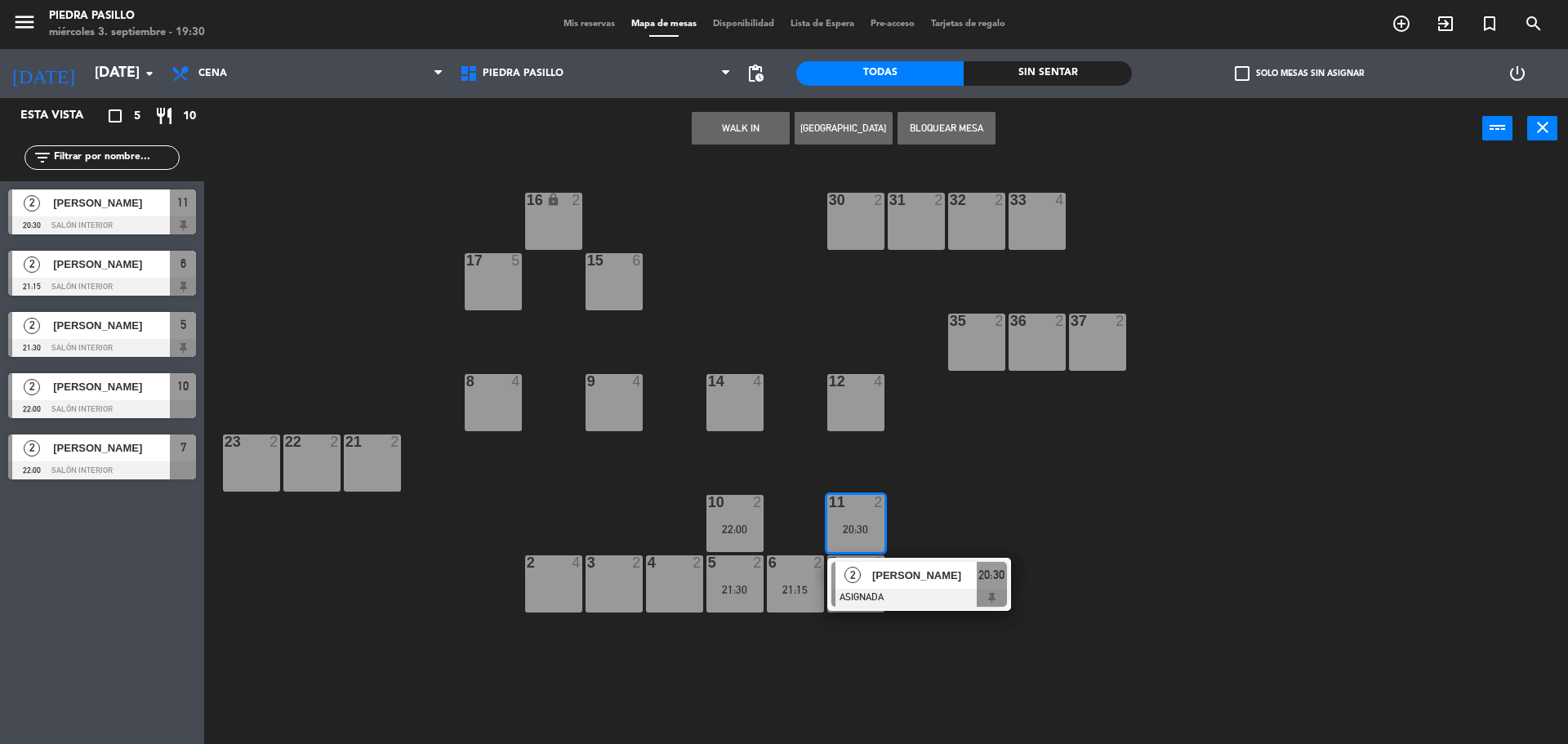
click at [681, 575] on div "4 2" at bounding box center [674, 583] width 57 height 57
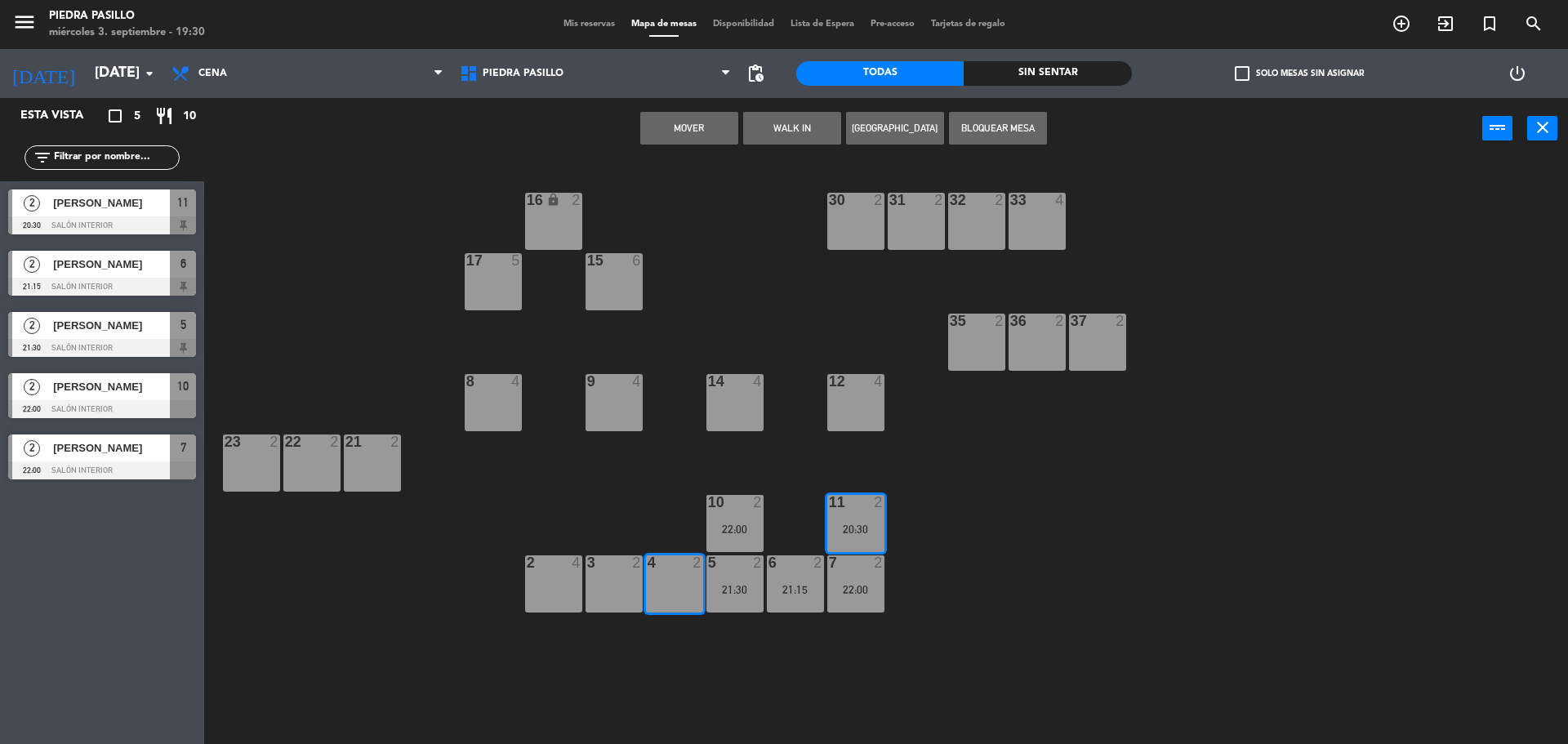
click at [693, 118] on button "Mover" at bounding box center [689, 128] width 98 height 33
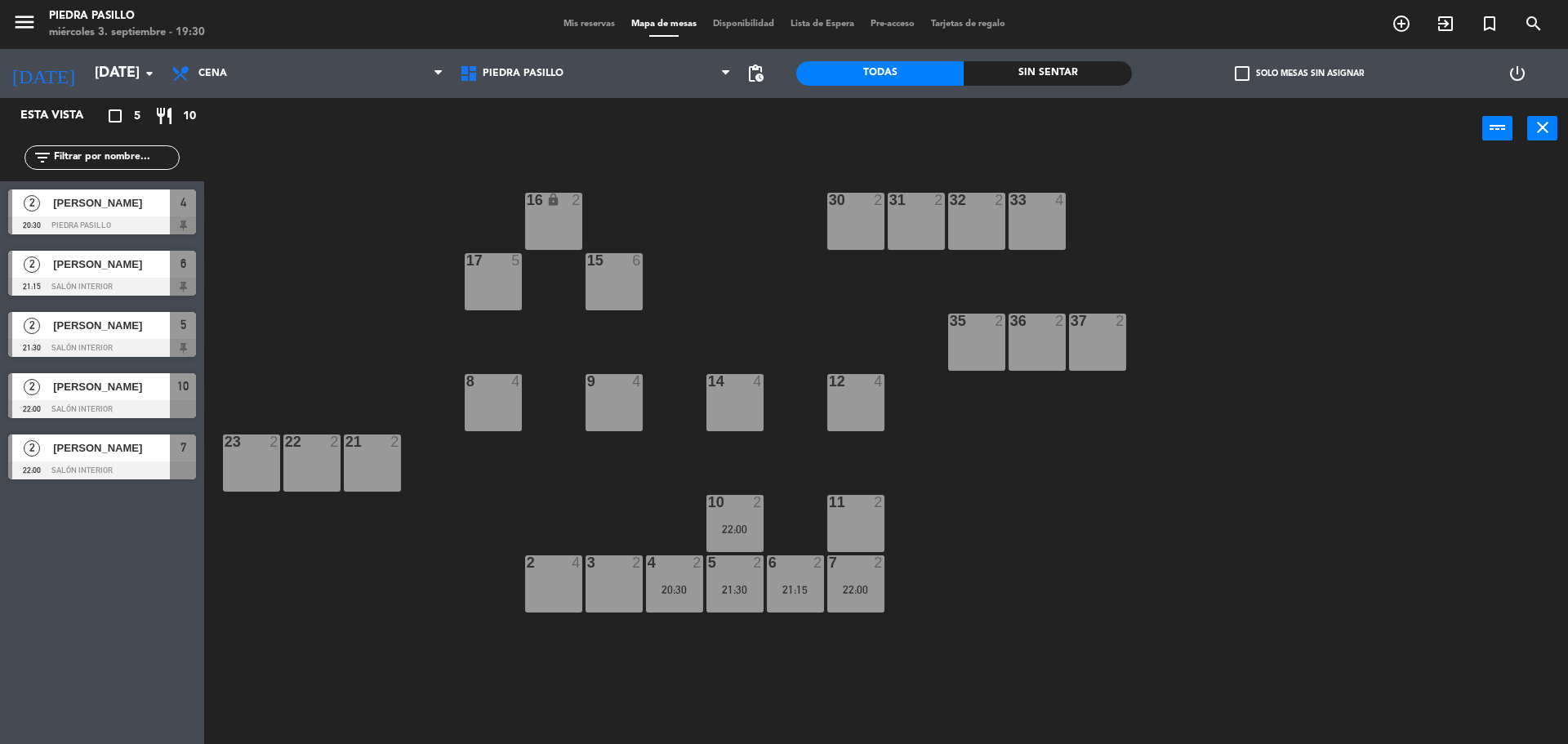
click at [730, 529] on div "22:00" at bounding box center [734, 529] width 57 height 12
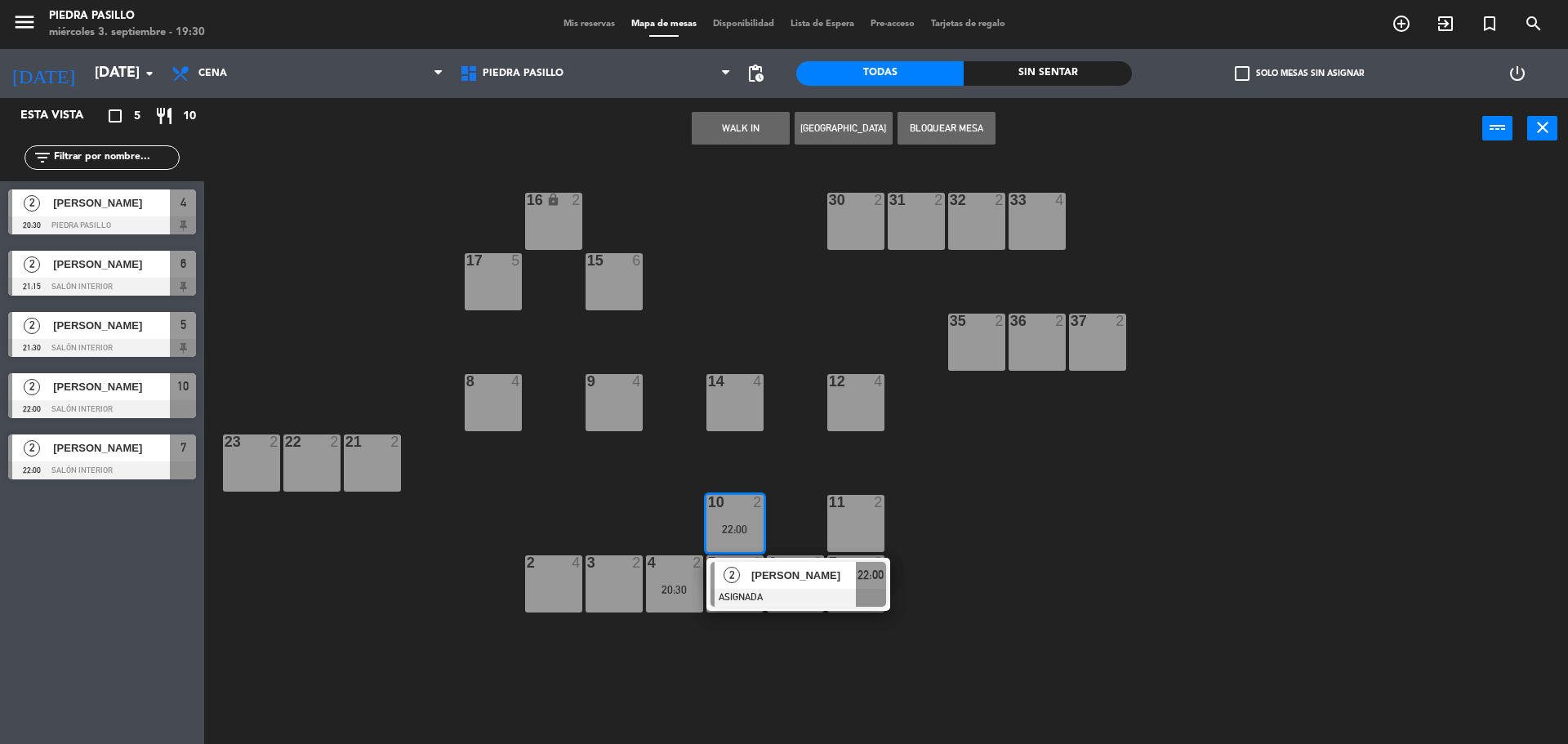
click at [615, 576] on div "3 2" at bounding box center [613, 583] width 57 height 57
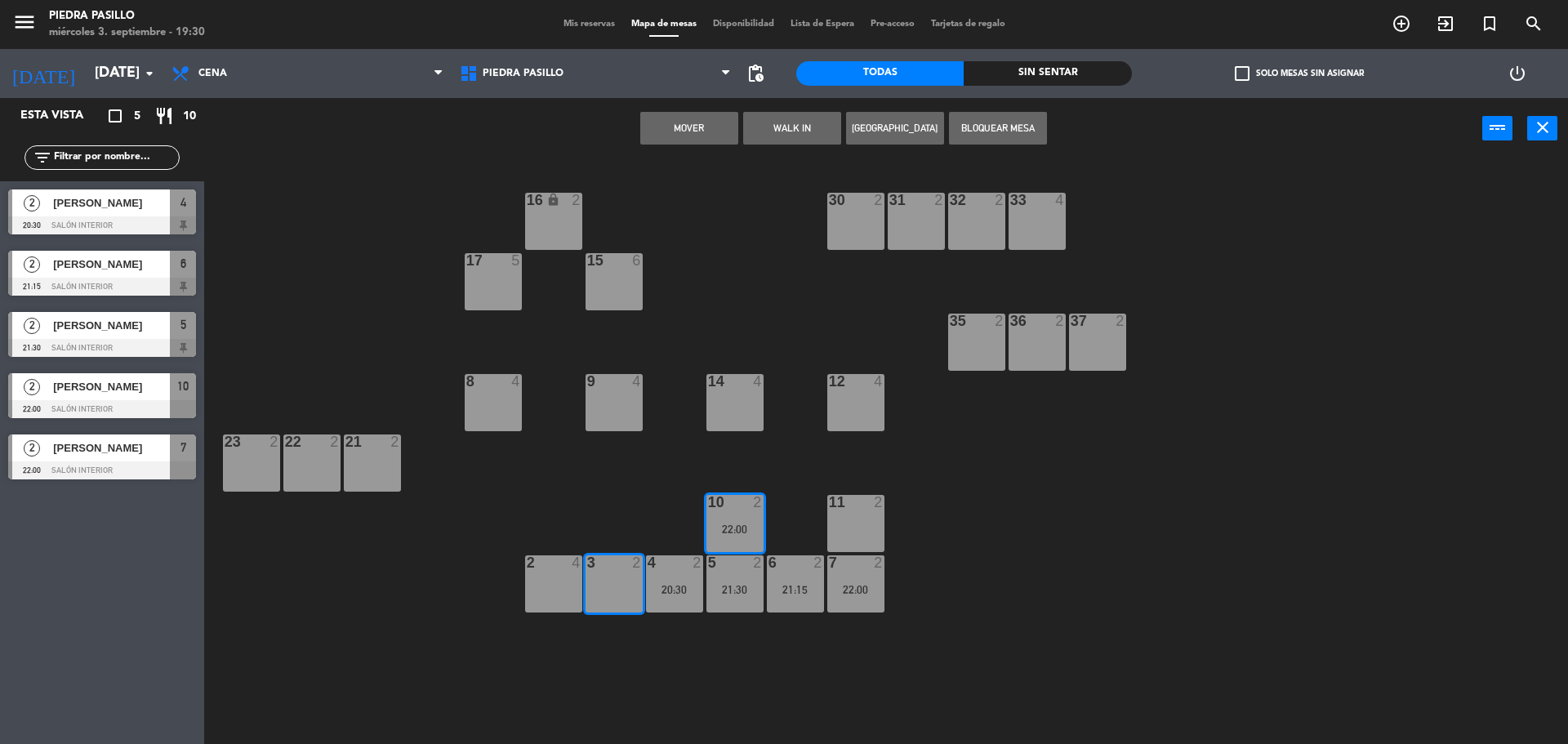
click at [703, 124] on button "Mover" at bounding box center [689, 128] width 98 height 33
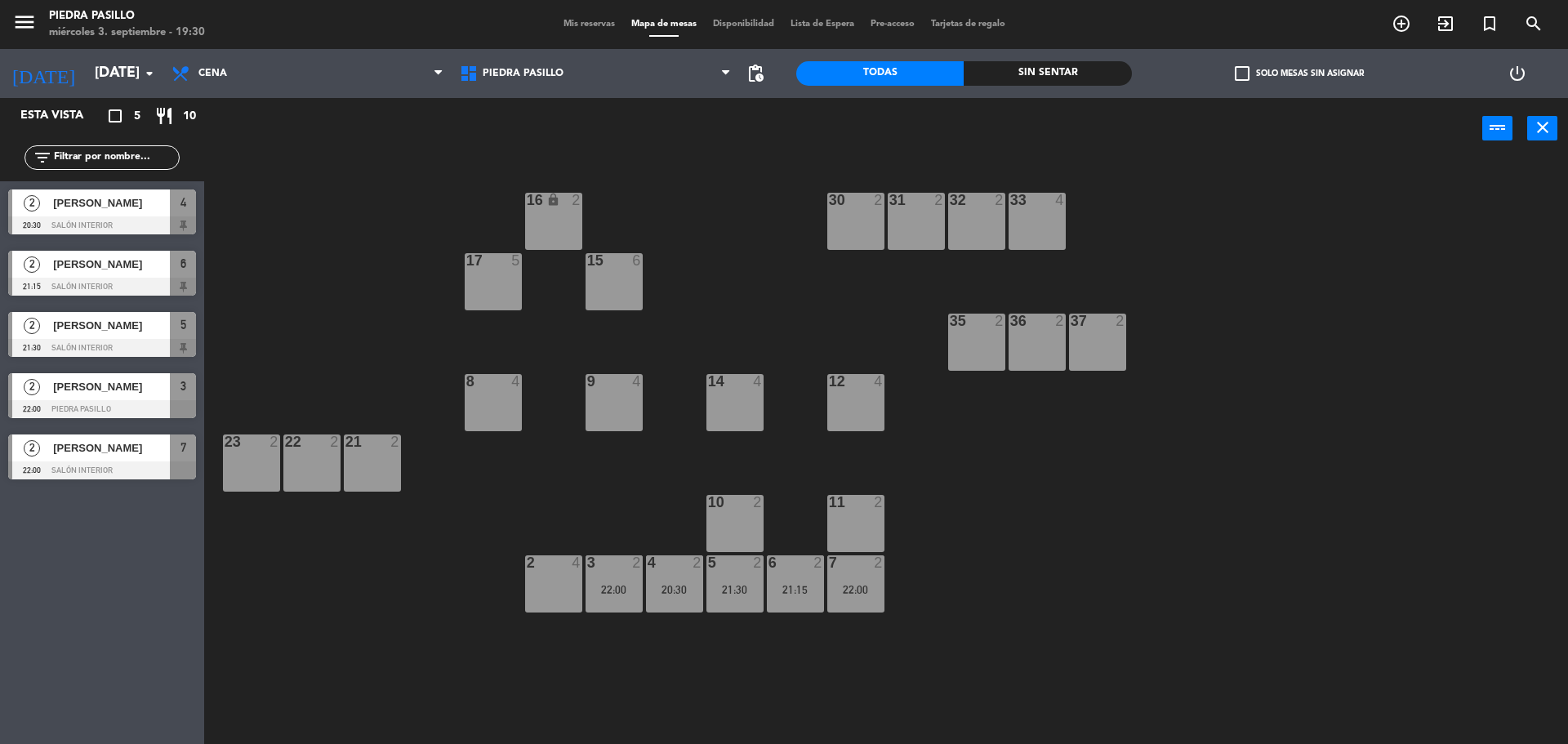
click at [713, 217] on div "16 lock 2 30 2 31 2 32 2 33 4 17 5 15 6 35 2 36 2 37 2 8 4 9 4 14 4 12 4 21 2 2…" at bounding box center [893, 468] width 1348 height 612
click at [1176, 417] on div "16 lock 2 30 2 31 2 32 2 33 4 17 5 15 6 35 2 36 2 37 2 8 4 9 4 14 4 12 4 21 2 2…" at bounding box center [893, 468] width 1348 height 612
